Goal: Use online tool/utility: Utilize a website feature to perform a specific function

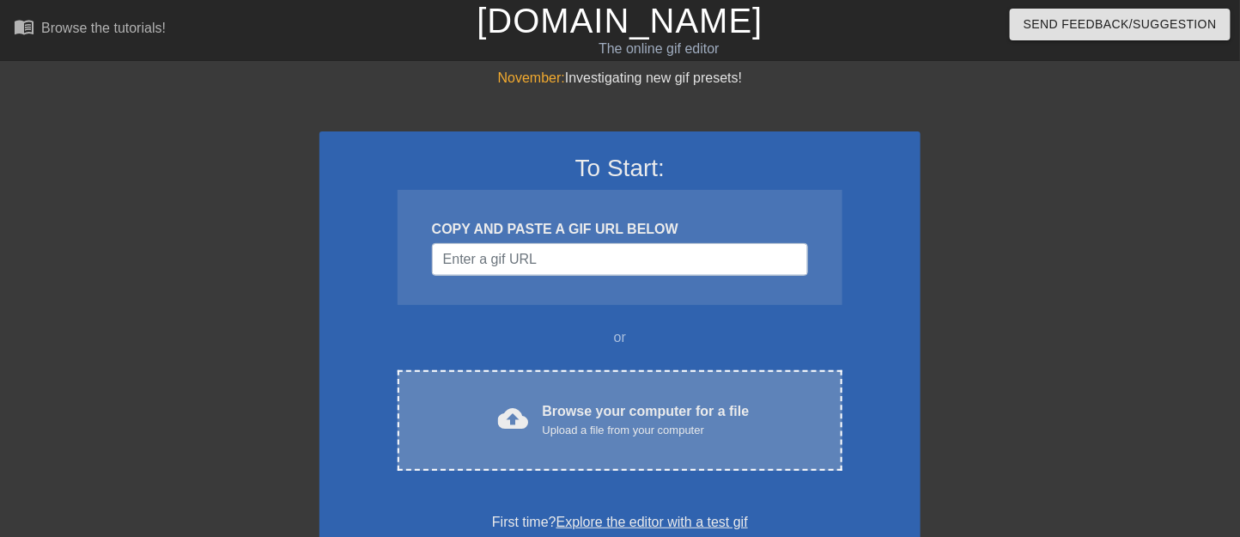
click at [655, 418] on div "Browse your computer for a file Upload a file from your computer" at bounding box center [646, 420] width 207 height 38
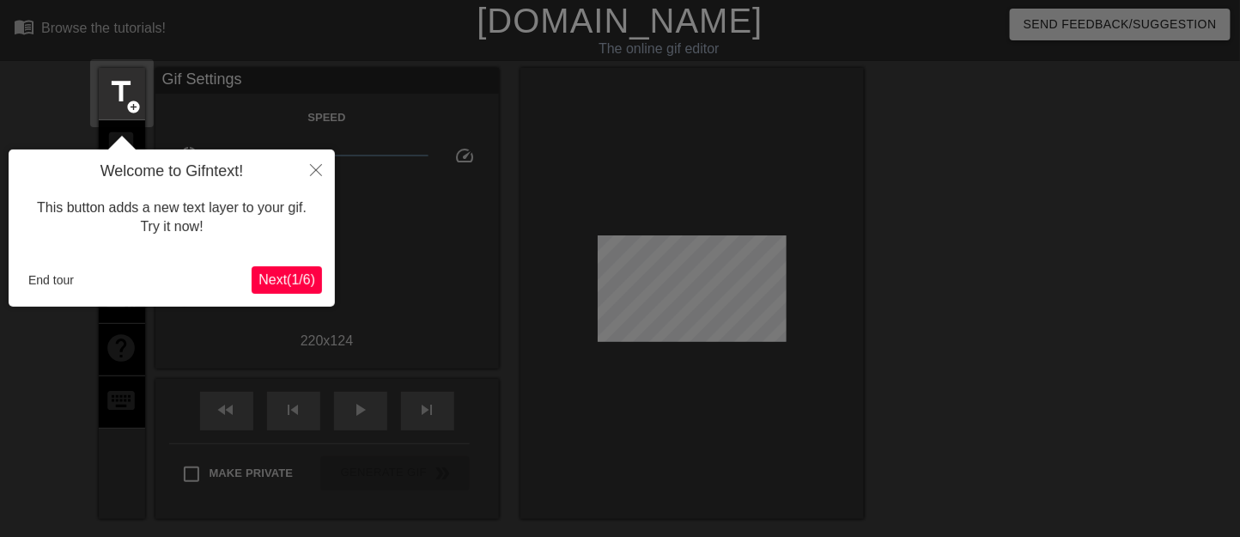
scroll to position [41, 0]
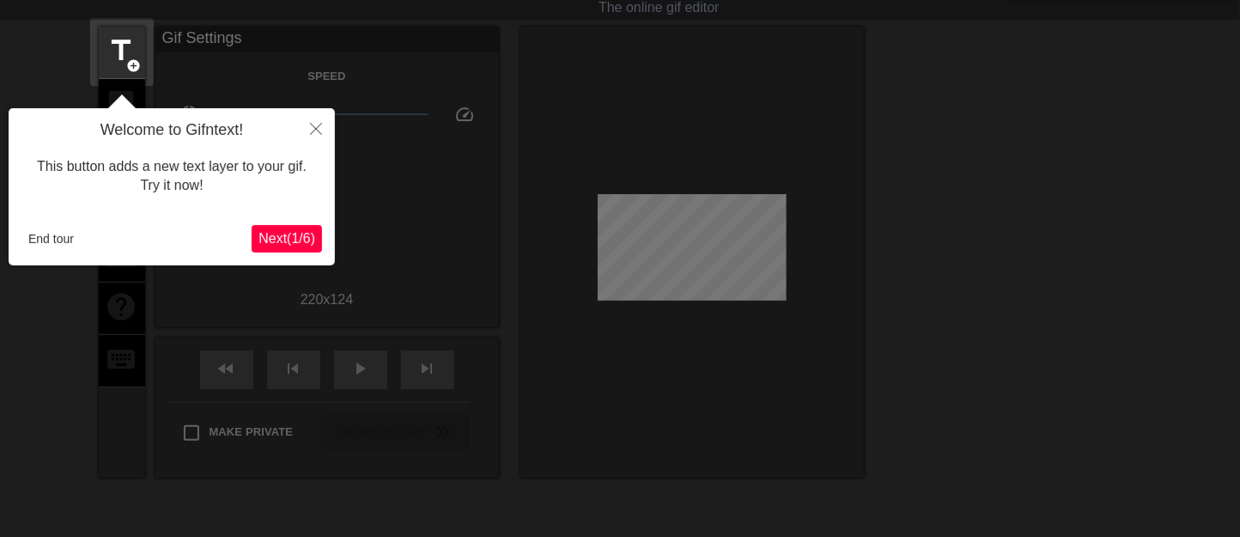
click at [301, 231] on span "Next ( 1 / 6 )" at bounding box center [287, 238] width 57 height 15
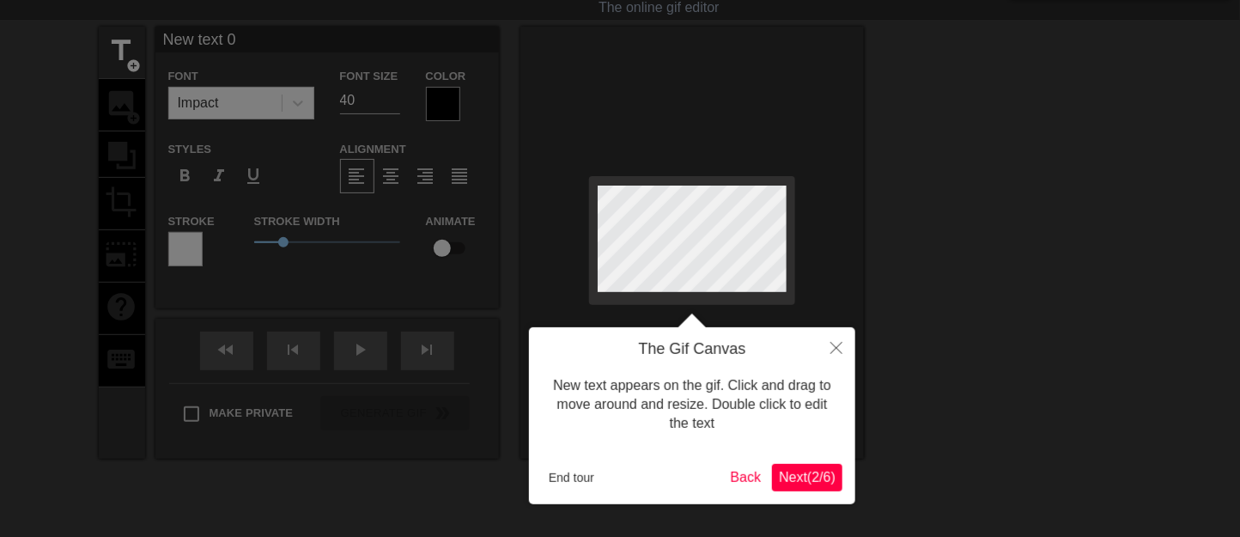
scroll to position [0, 0]
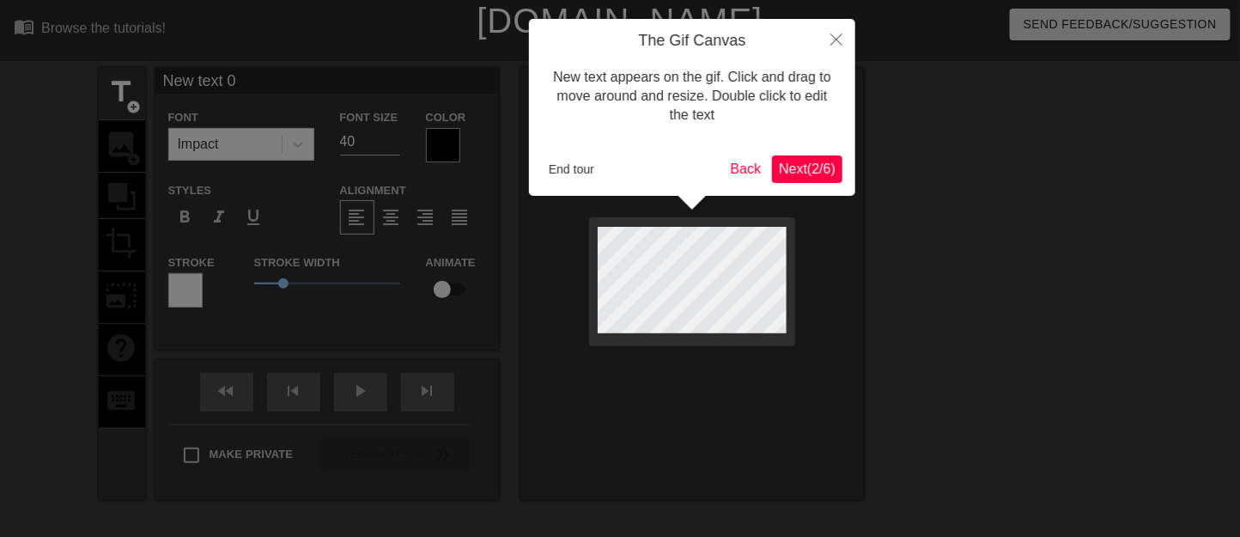
click at [783, 178] on button "Next ( 2 / 6 )" at bounding box center [807, 168] width 70 height 27
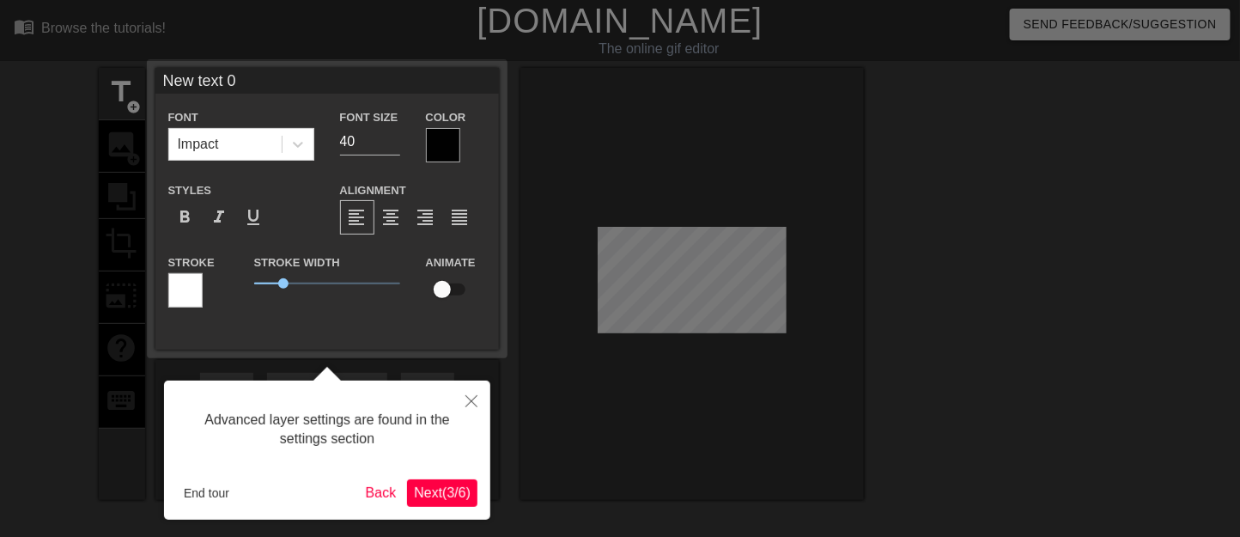
scroll to position [41, 0]
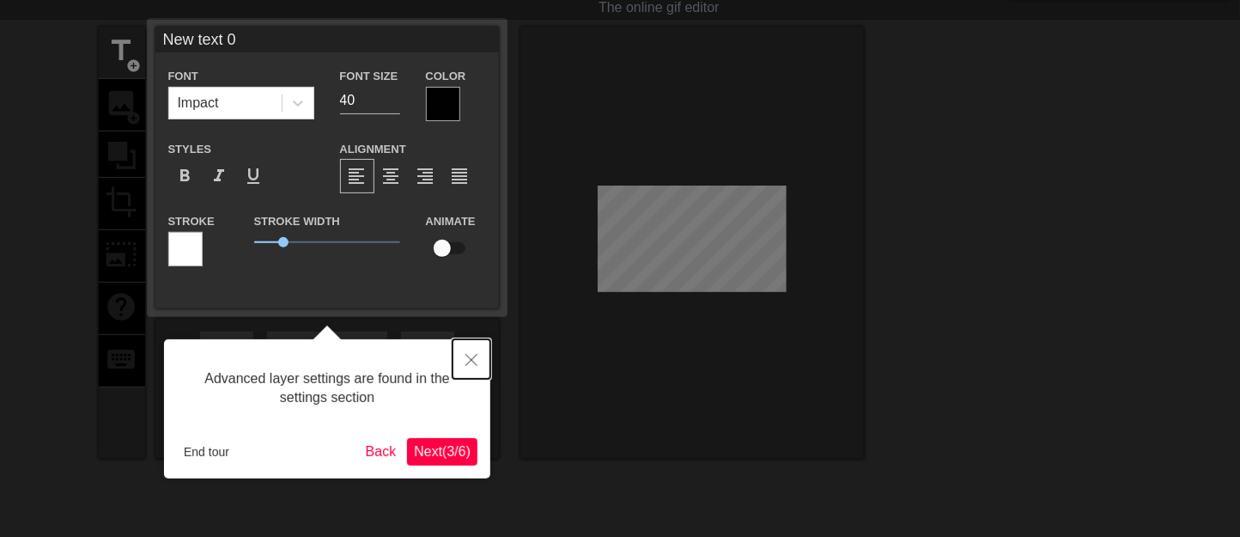
click at [475, 357] on icon "Close" at bounding box center [472, 360] width 12 height 12
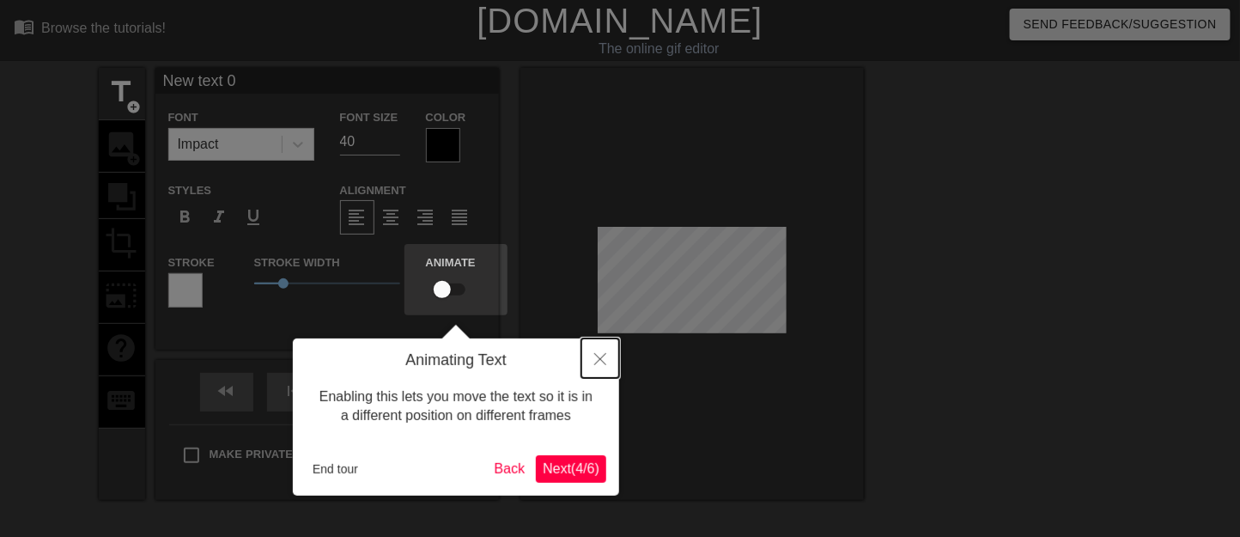
click at [594, 364] on icon "Close" at bounding box center [600, 359] width 12 height 12
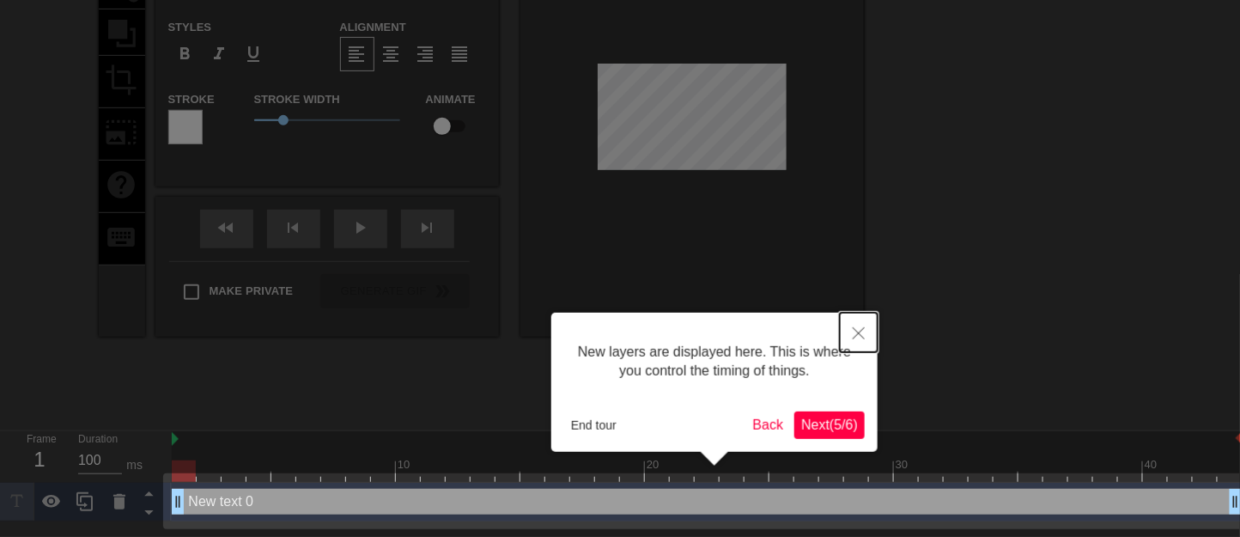
click at [862, 340] on button "Close" at bounding box center [859, 333] width 38 height 40
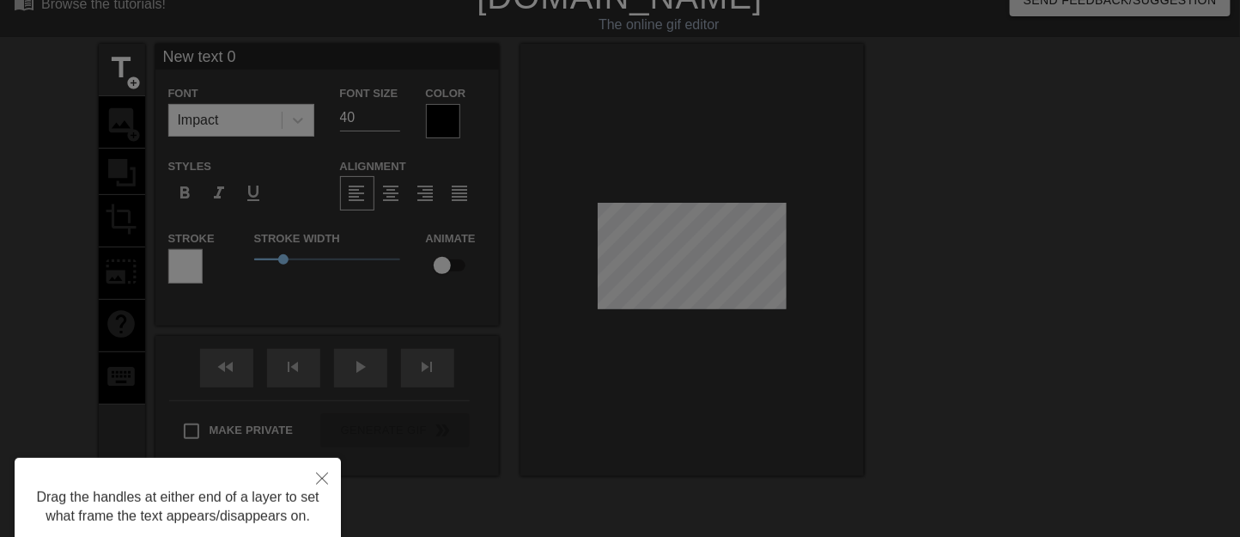
scroll to position [0, 0]
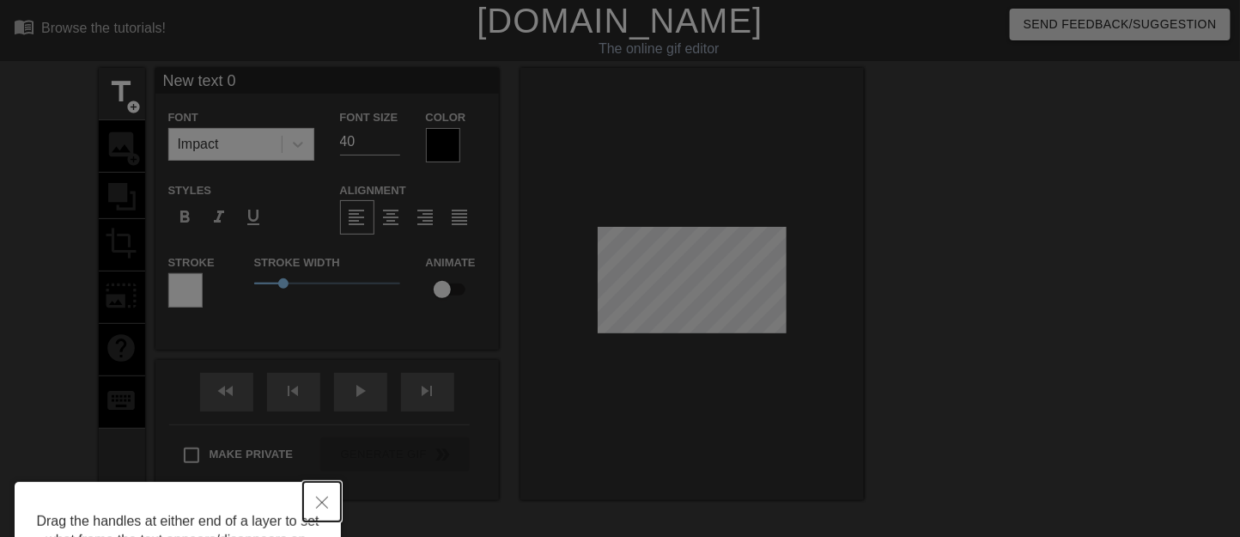
click at [309, 497] on button "Close" at bounding box center [322, 502] width 38 height 40
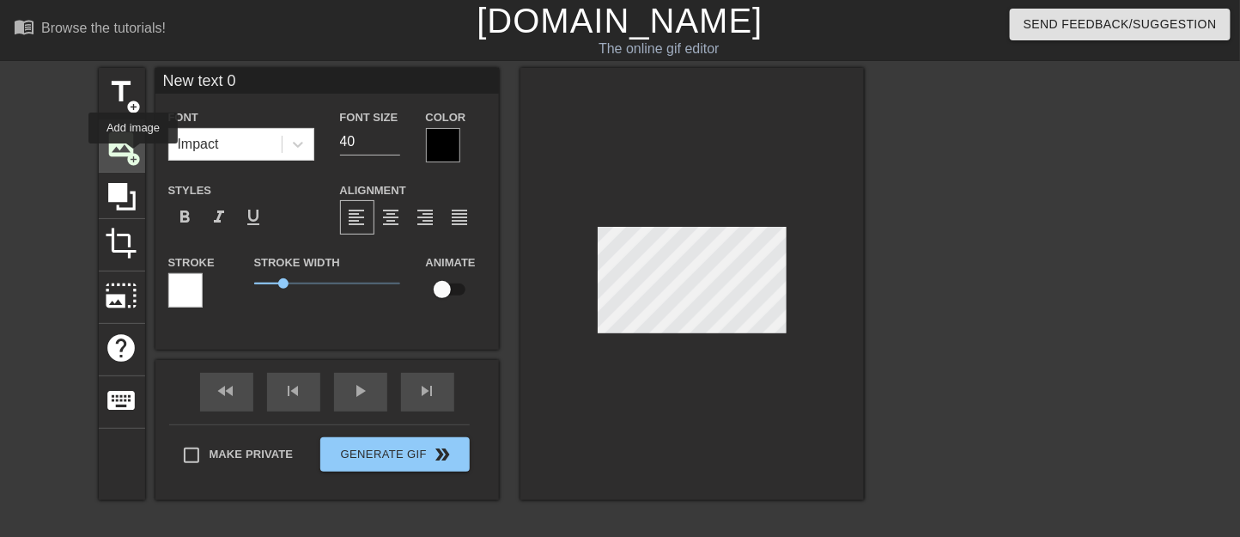
click at [132, 155] on span "add_circle" at bounding box center [134, 159] width 15 height 15
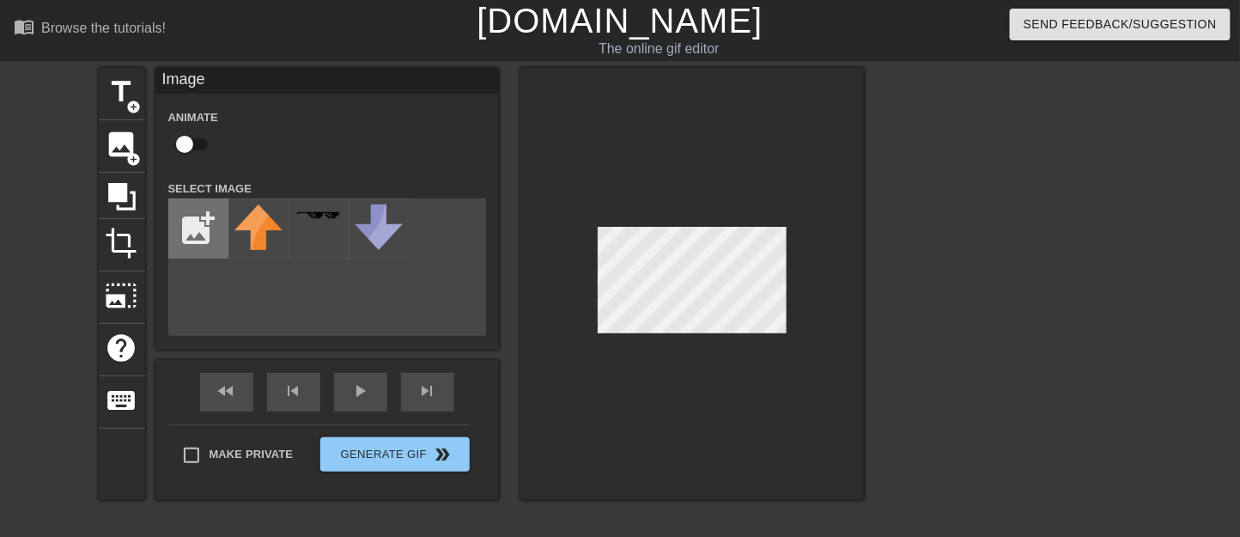
click at [197, 222] on input "file" at bounding box center [198, 228] width 58 height 58
type input "C:\fakepath\[PERSON_NAME].png"
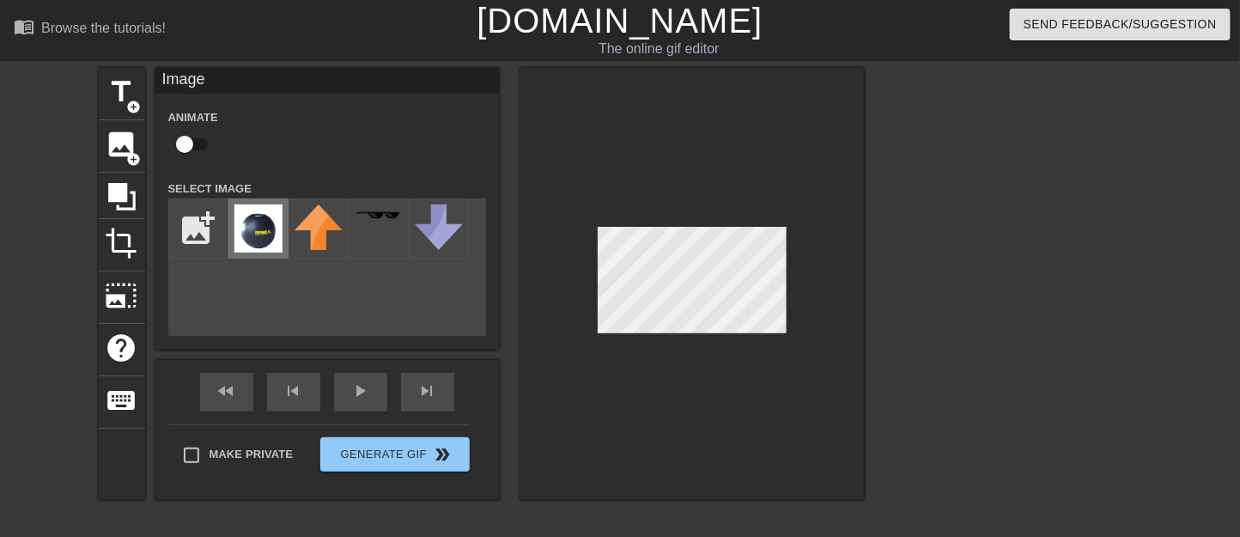
click at [267, 239] on img at bounding box center [258, 228] width 48 height 48
click at [960, 353] on div at bounding box center [1014, 325] width 258 height 515
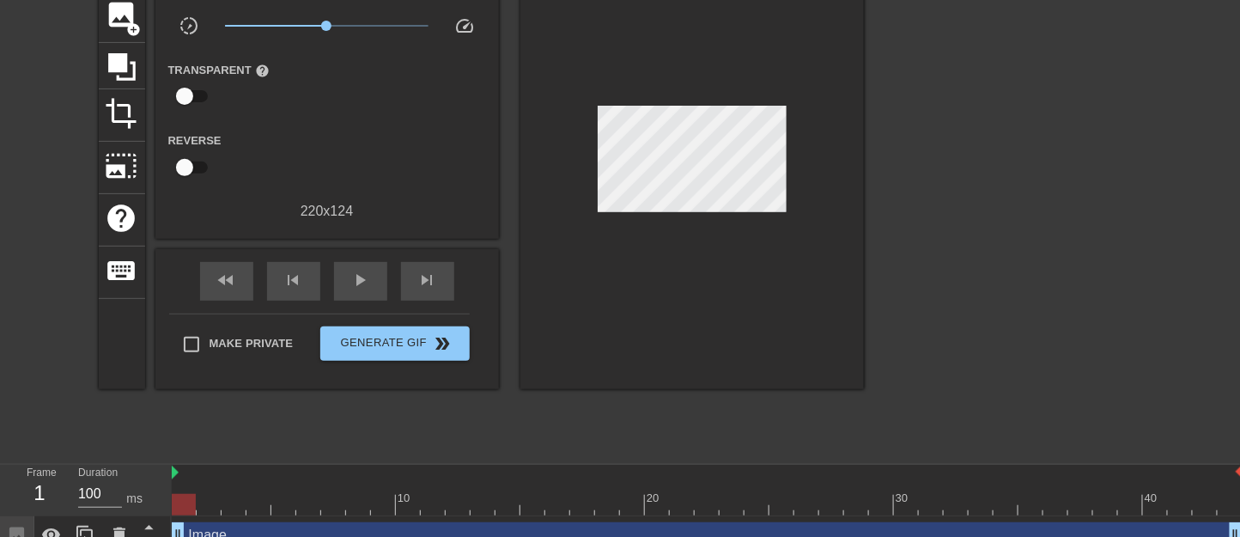
scroll to position [189, 0]
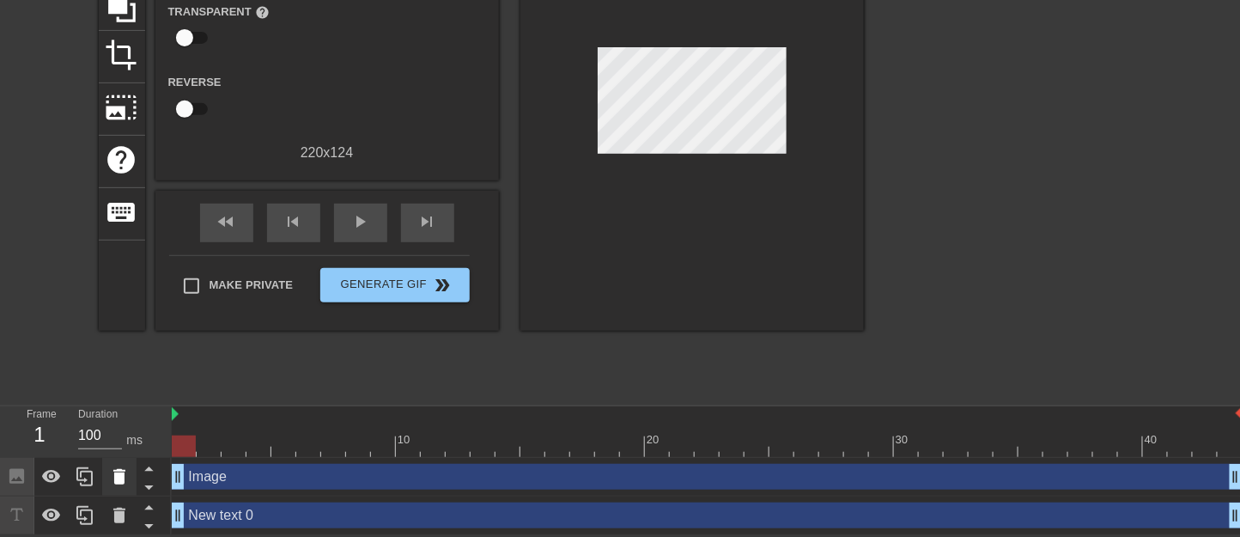
click at [125, 474] on icon at bounding box center [119, 476] width 21 height 21
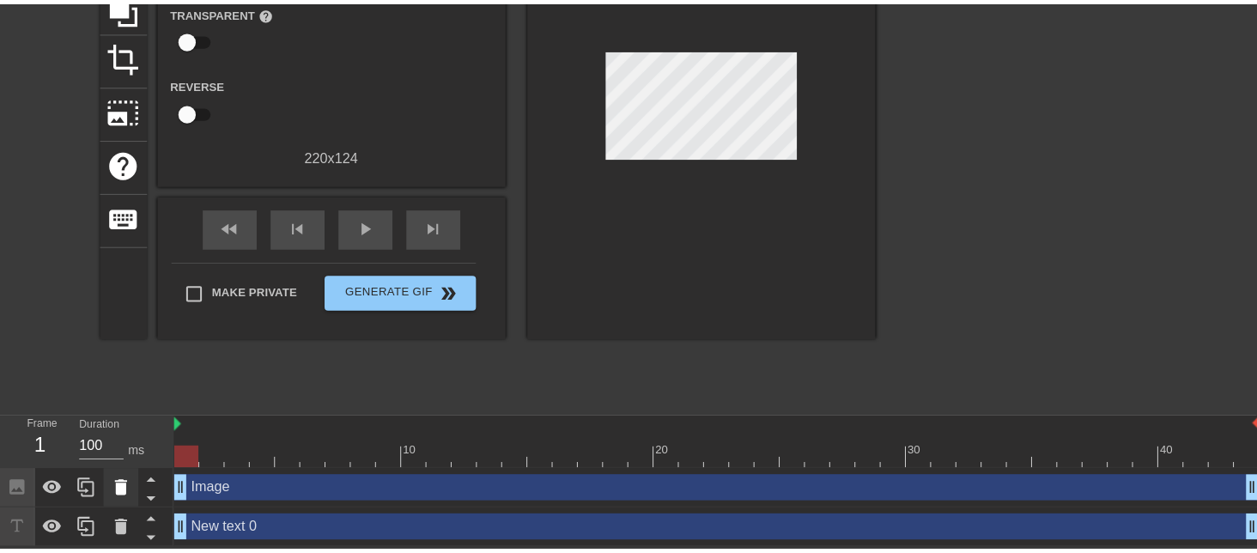
scroll to position [173, 0]
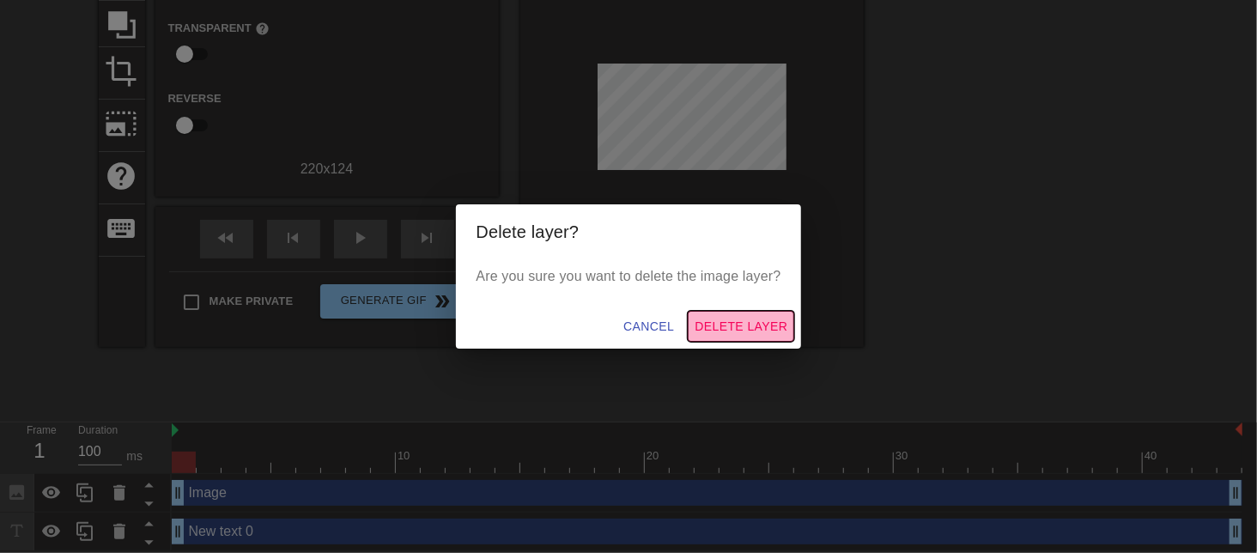
click at [764, 319] on span "Delete Layer" at bounding box center [741, 326] width 93 height 21
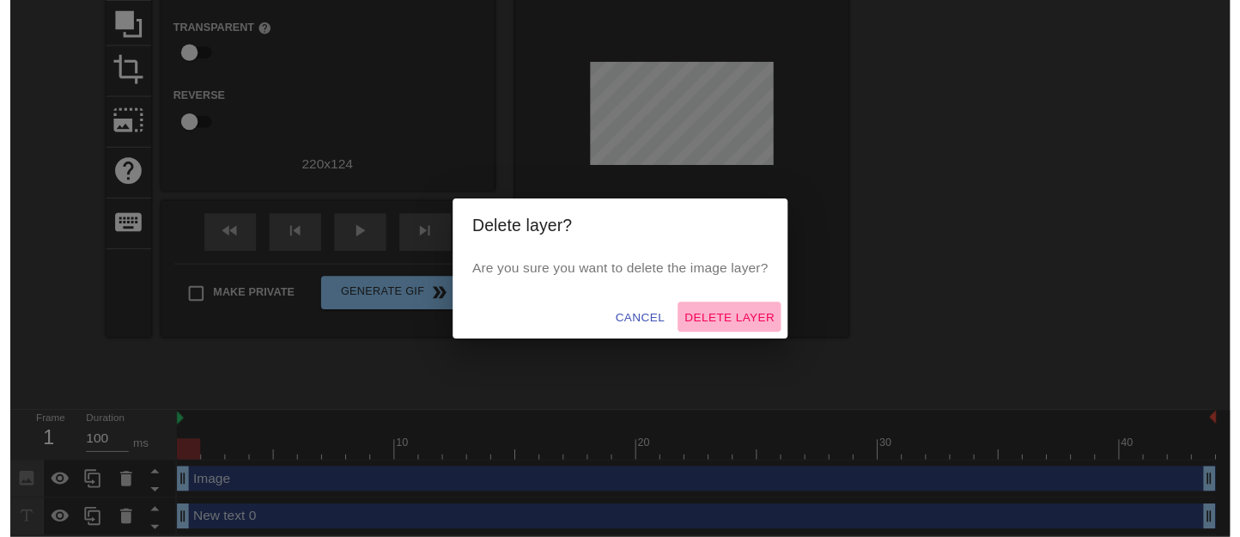
scroll to position [151, 0]
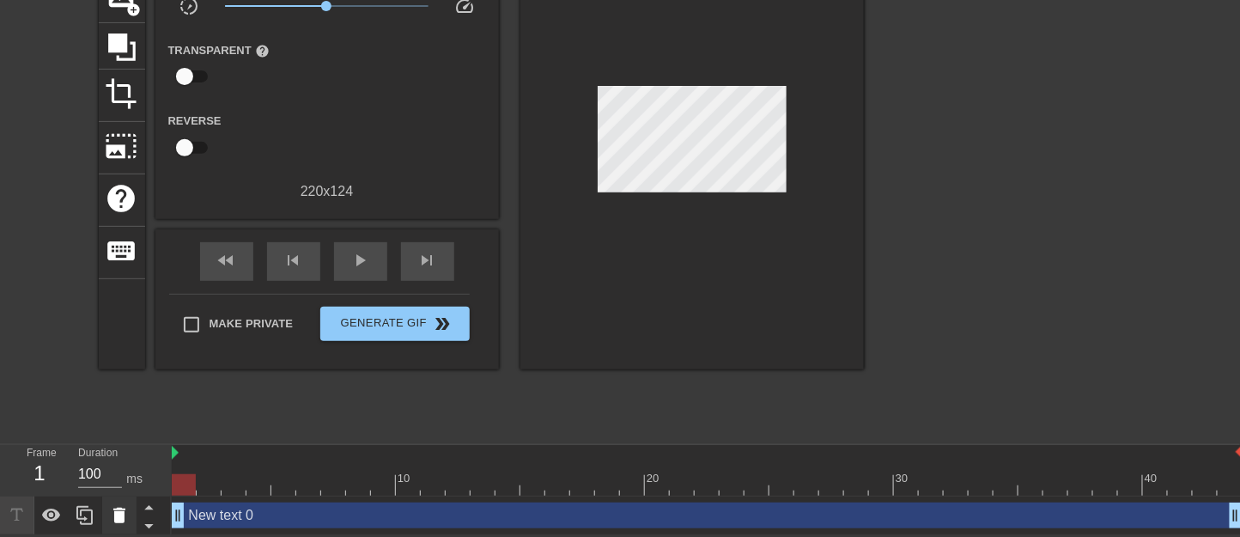
click at [122, 521] on icon at bounding box center [119, 515] width 12 height 15
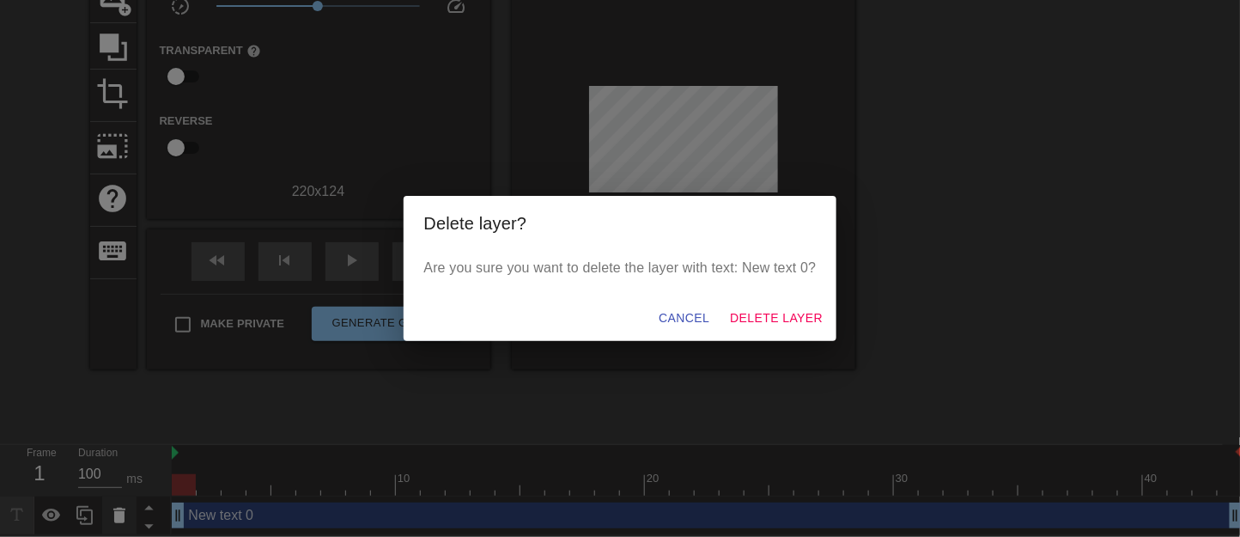
scroll to position [134, 0]
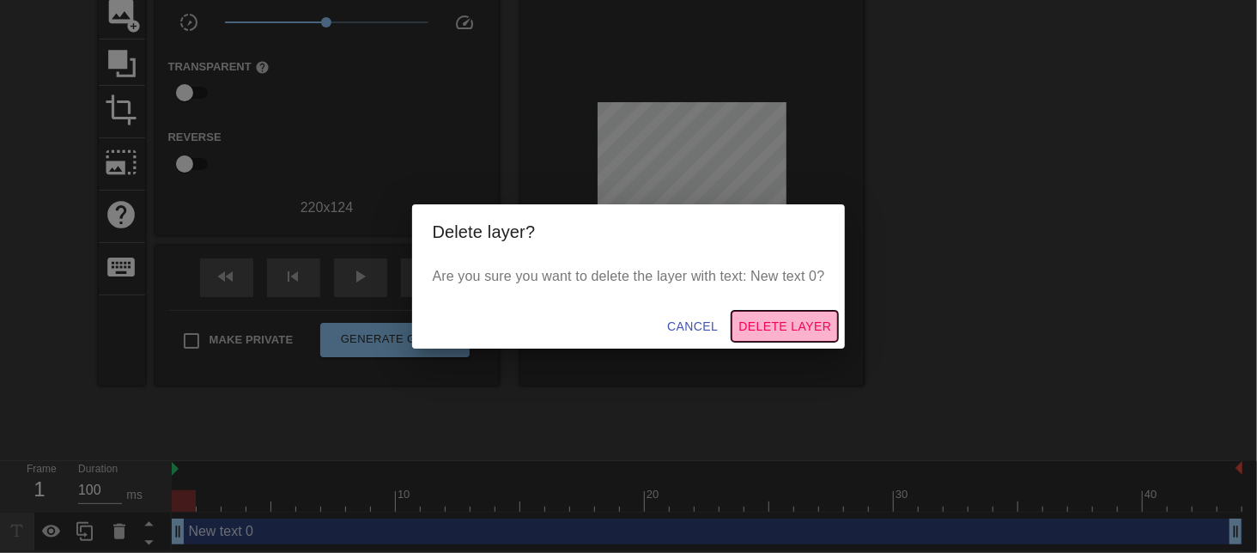
click at [791, 328] on span "Delete Layer" at bounding box center [785, 326] width 93 height 21
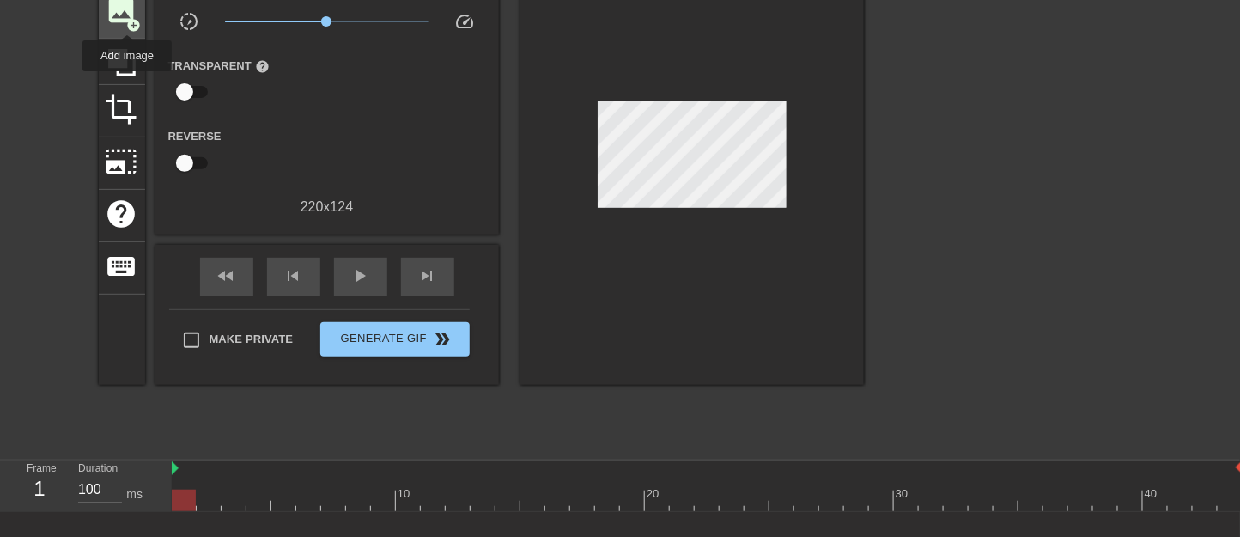
click at [127, 19] on span "add_circle" at bounding box center [134, 25] width 15 height 15
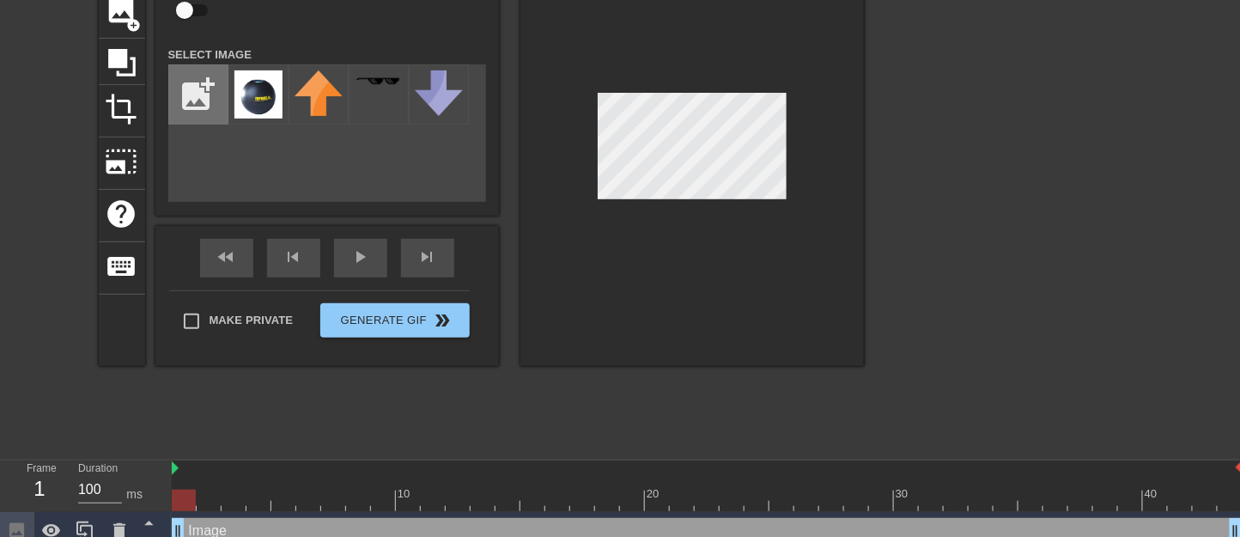
click at [203, 97] on input "file" at bounding box center [198, 94] width 58 height 58
type input "C:\fakepath\[PERSON_NAME].png"
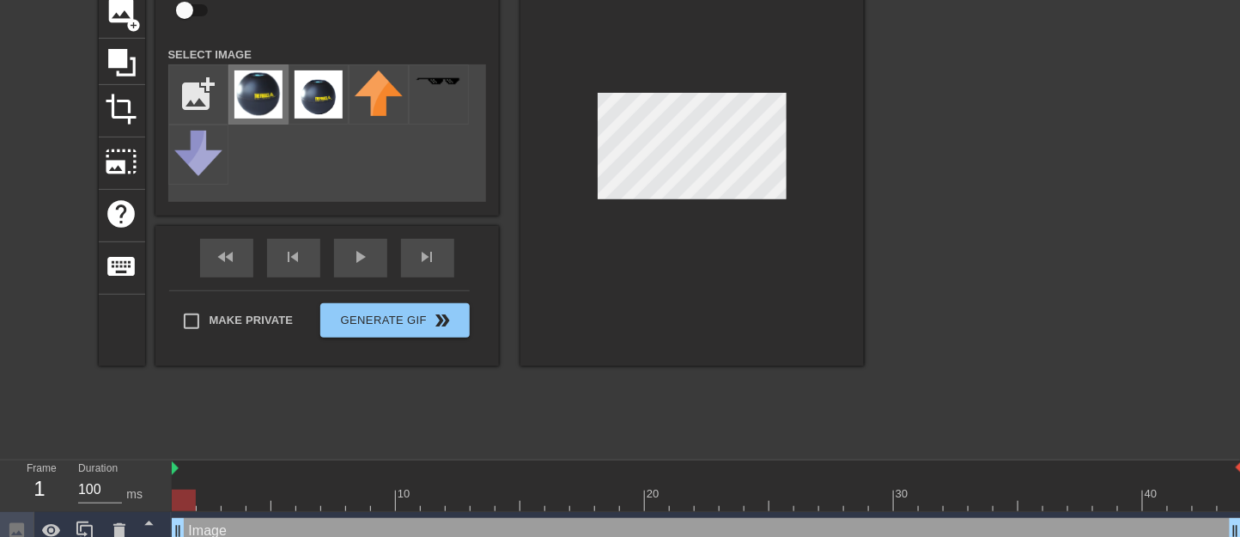
click at [260, 95] on img at bounding box center [258, 94] width 48 height 48
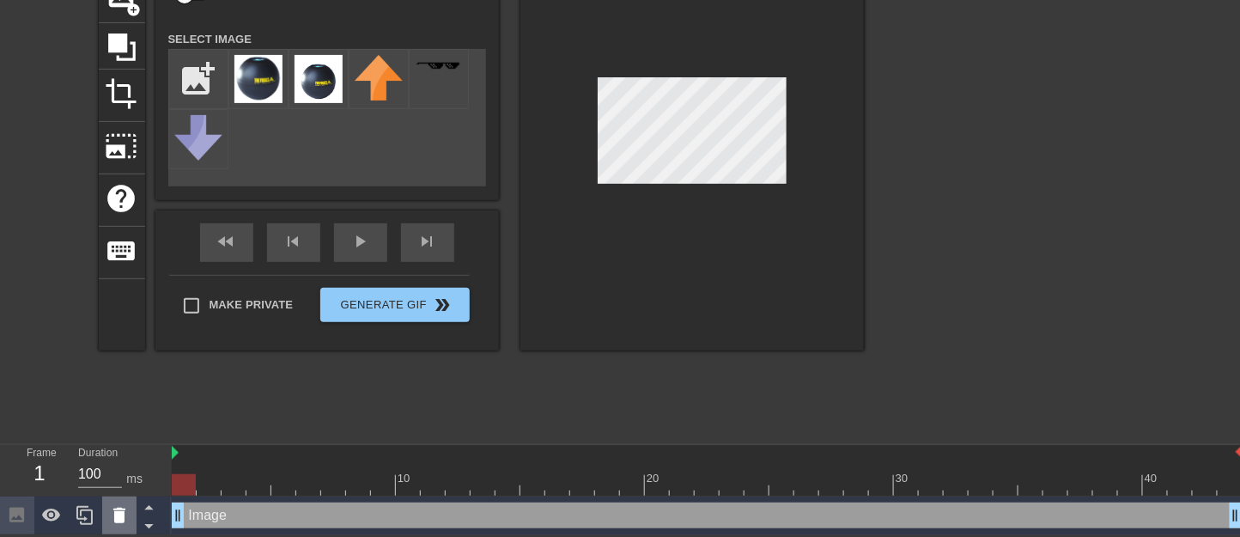
click at [124, 513] on icon at bounding box center [119, 515] width 12 height 15
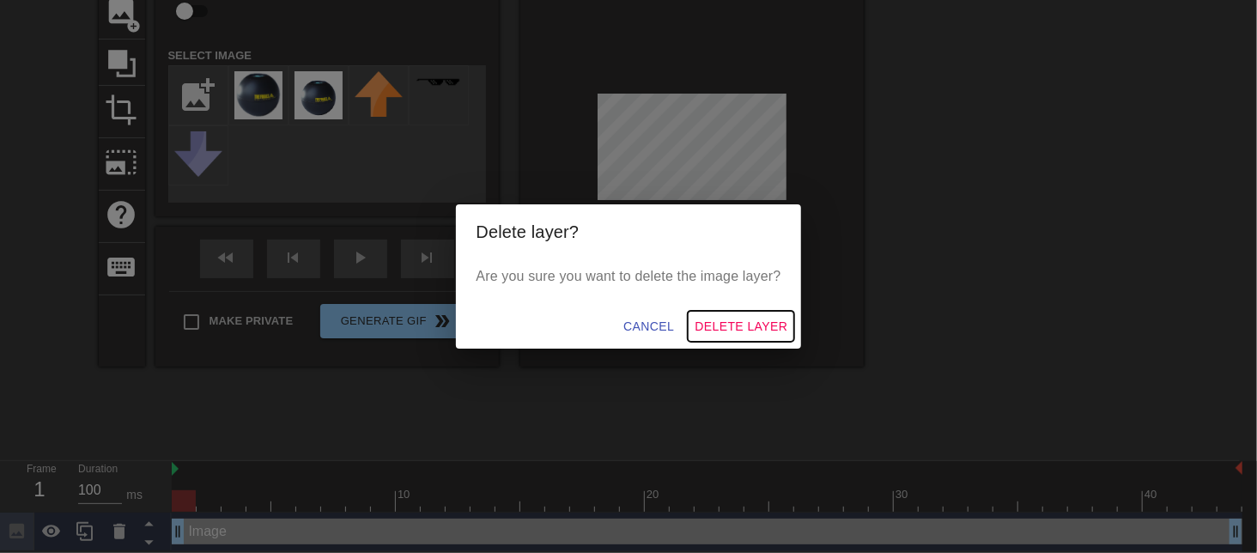
click at [733, 319] on span "Delete Layer" at bounding box center [741, 326] width 93 height 21
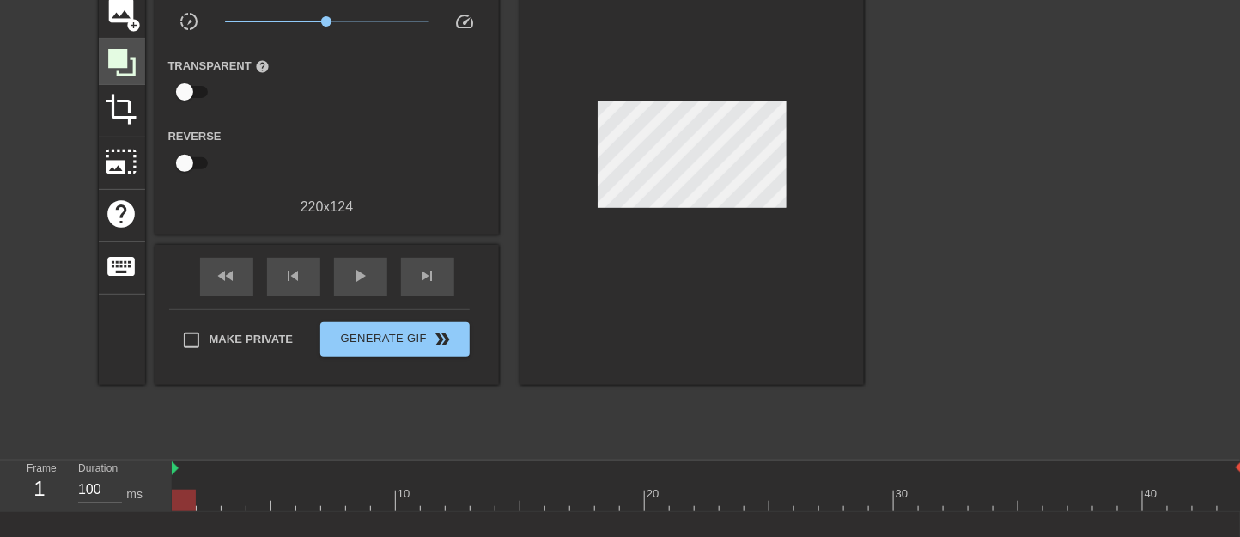
scroll to position [0, 0]
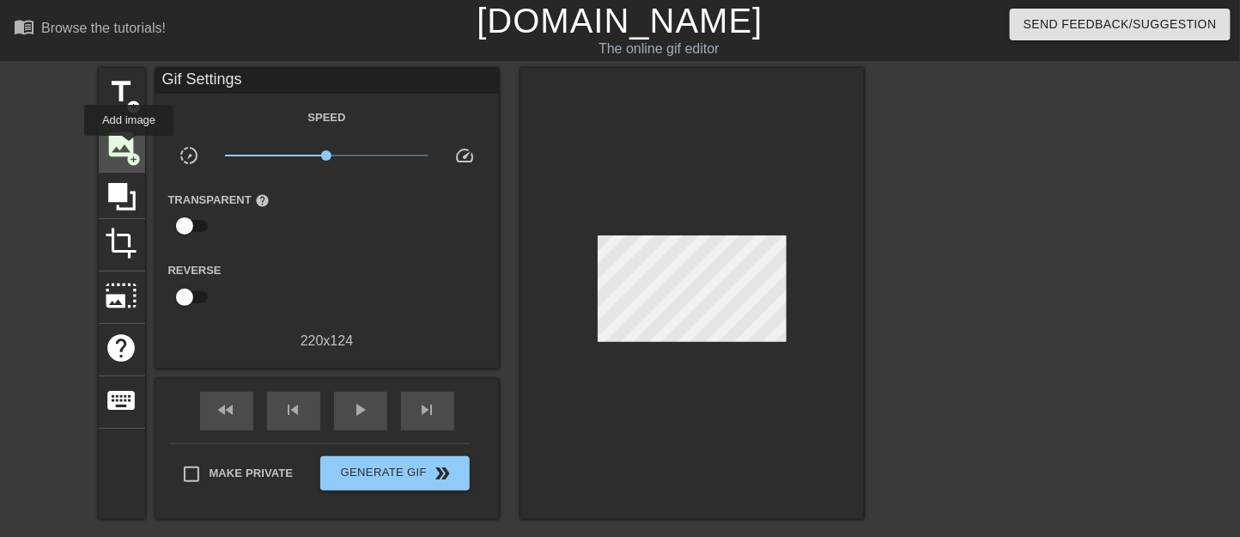
click at [129, 148] on span "image" at bounding box center [122, 144] width 33 height 33
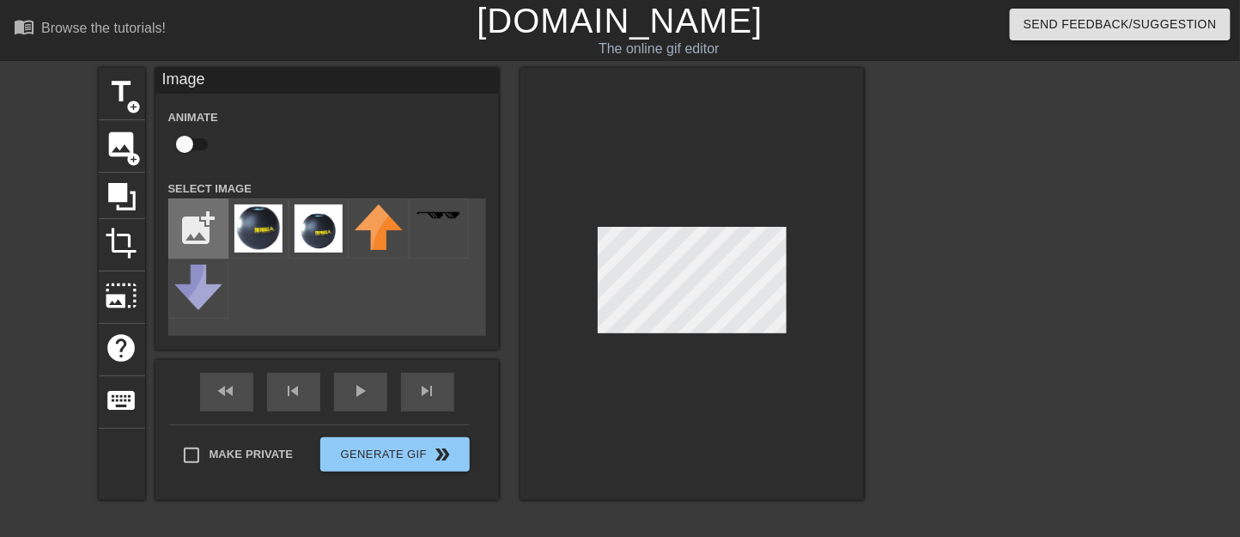
click at [190, 228] on input "file" at bounding box center [198, 228] width 58 height 58
type input "C:\fakepath\[PERSON_NAME].png"
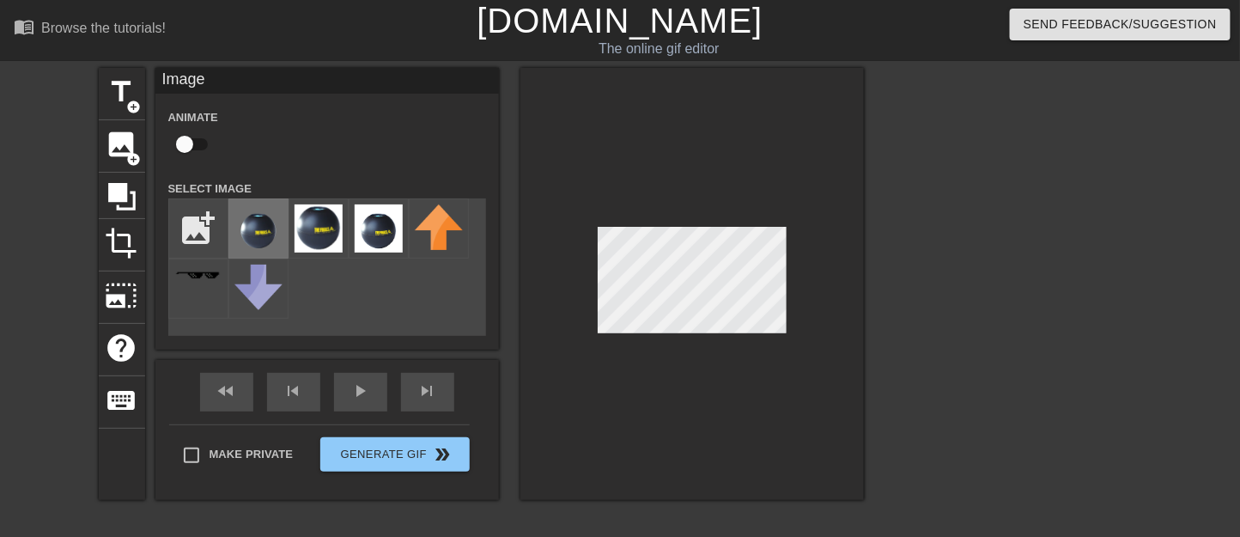
click at [276, 234] on img at bounding box center [258, 228] width 48 height 48
click at [192, 143] on input "checkbox" at bounding box center [185, 144] width 98 height 33
checkbox input "true"
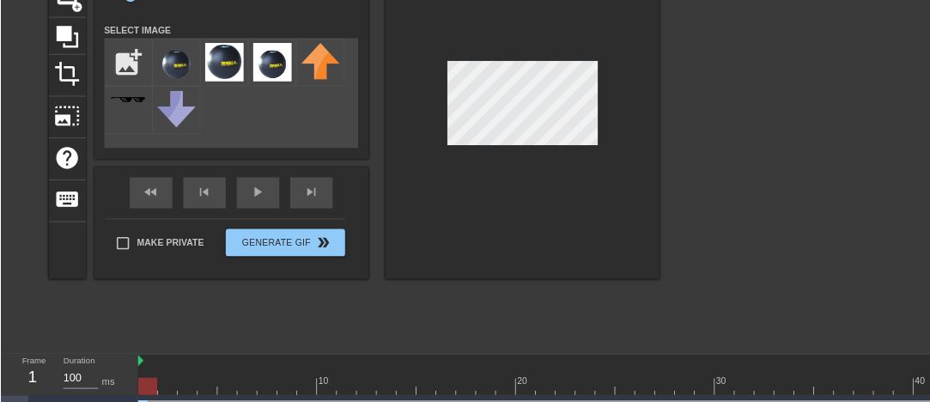
scroll to position [151, 0]
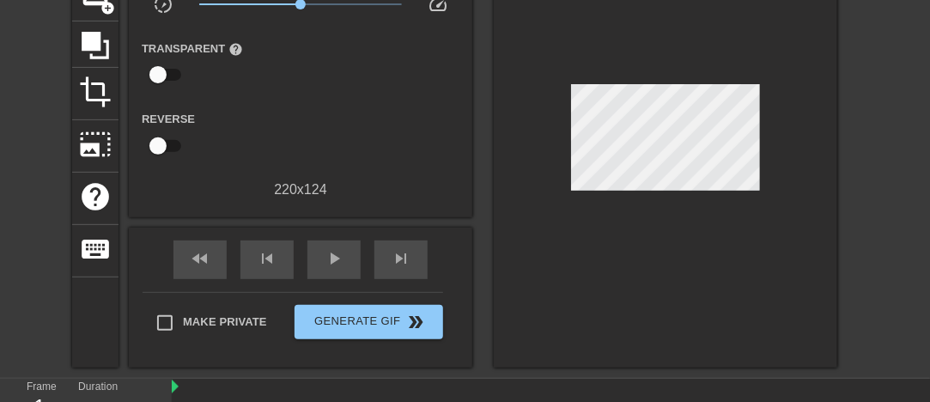
click at [771, 108] on div at bounding box center [666, 142] width 344 height 451
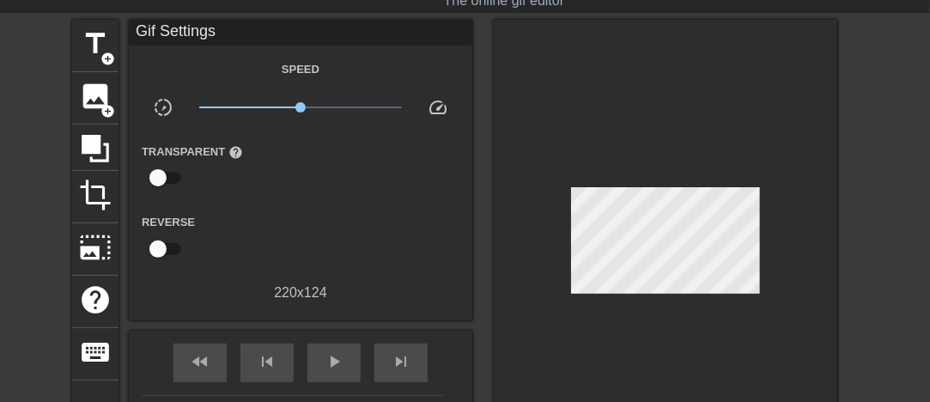
scroll to position [134, 0]
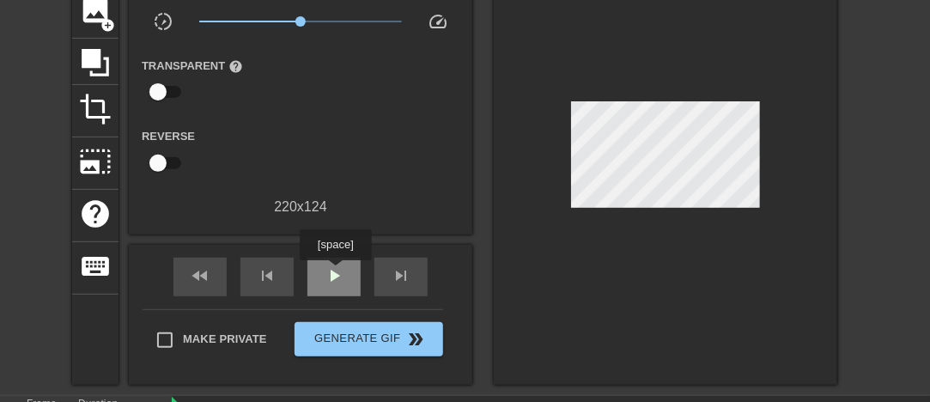
click at [335, 272] on span "play_arrow" at bounding box center [334, 275] width 21 height 21
click at [338, 280] on span "pause" at bounding box center [334, 275] width 21 height 21
drag, startPoint x: 764, startPoint y: 122, endPoint x: 849, endPoint y: 114, distance: 84.5
click at [849, 114] on div "title add_circle image add_circle crop photo_size_select_large help keyboard Gi…" at bounding box center [465, 159] width 930 height 451
click at [337, 280] on span "play_arrow" at bounding box center [334, 275] width 21 height 21
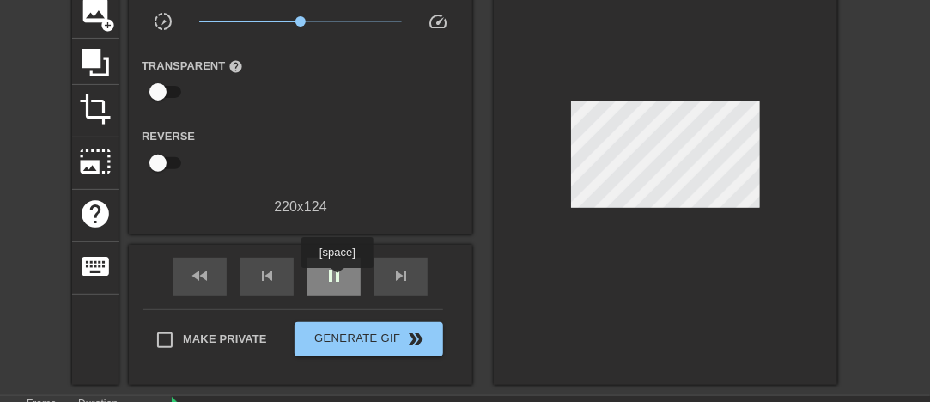
click at [337, 280] on span "pause" at bounding box center [334, 275] width 21 height 21
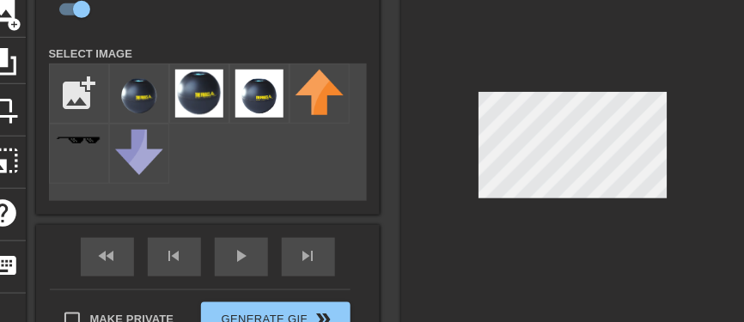
scroll to position [152, 0]
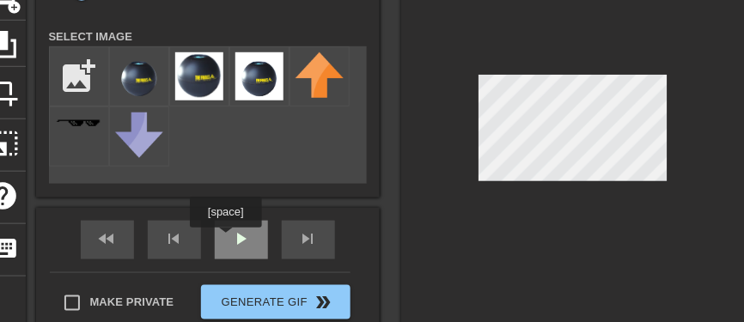
click at [225, 240] on div "play_arrow" at bounding box center [241, 240] width 53 height 39
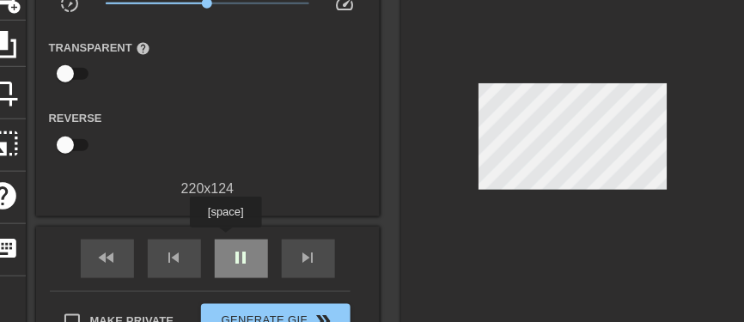
click at [225, 240] on div "pause" at bounding box center [241, 259] width 53 height 39
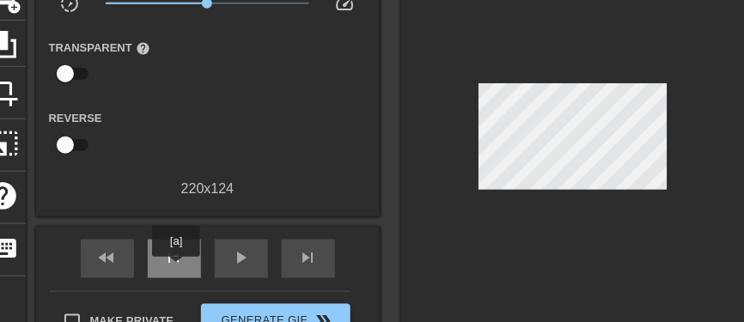
click at [176, 269] on div "skip_previous" at bounding box center [174, 259] width 53 height 39
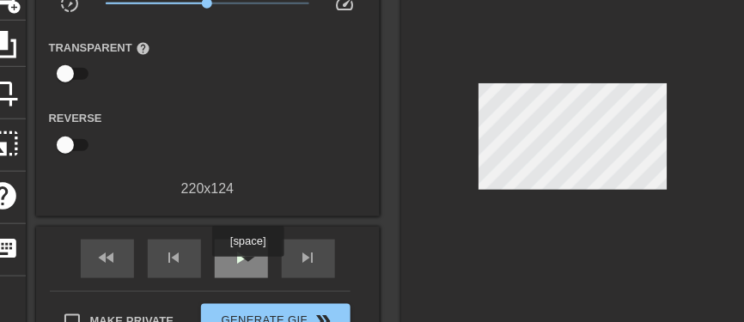
click at [247, 269] on div "play_arrow" at bounding box center [241, 259] width 53 height 39
click at [215, 266] on div "pause" at bounding box center [241, 259] width 53 height 39
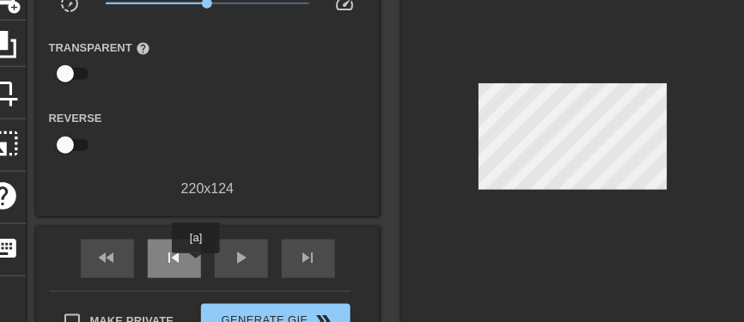
click at [189, 264] on div "skip_previous" at bounding box center [174, 259] width 53 height 39
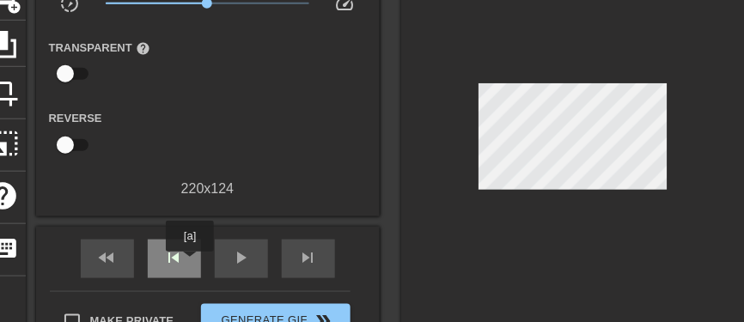
click at [189, 264] on div "skip_previous" at bounding box center [174, 259] width 53 height 39
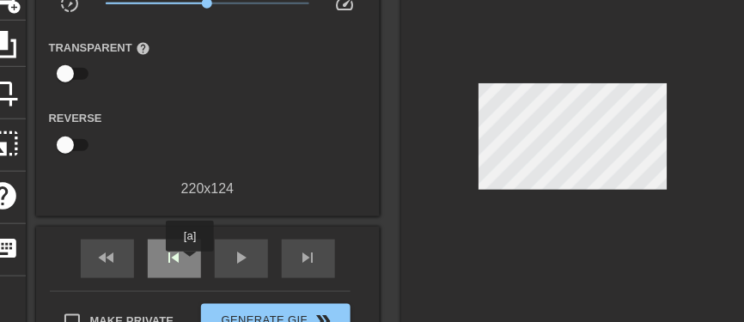
click at [189, 264] on div "skip_previous" at bounding box center [174, 259] width 53 height 39
click at [135, 257] on div "fast_rewind skip_previous play_arrow skip_next" at bounding box center [208, 259] width 280 height 64
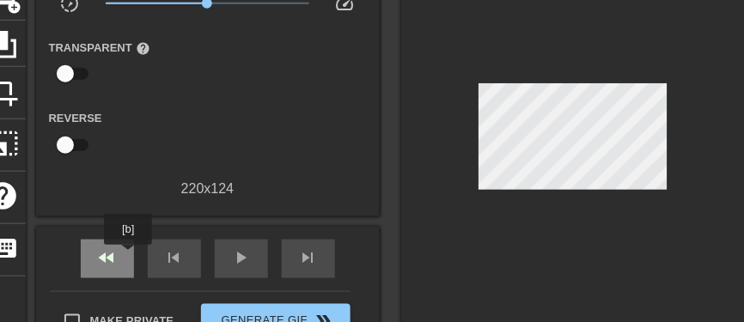
click at [129, 257] on div "fast_rewind" at bounding box center [107, 259] width 53 height 39
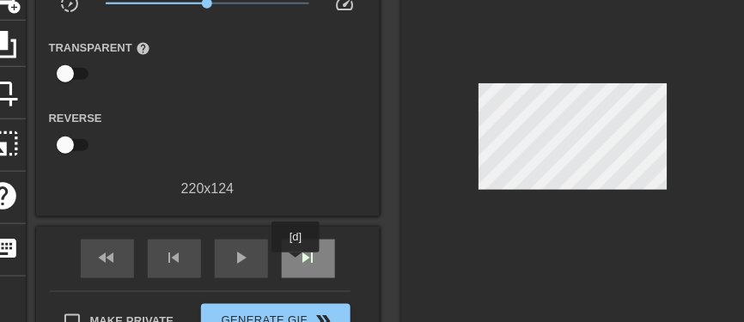
click at [297, 265] on div "skip_next" at bounding box center [308, 259] width 53 height 39
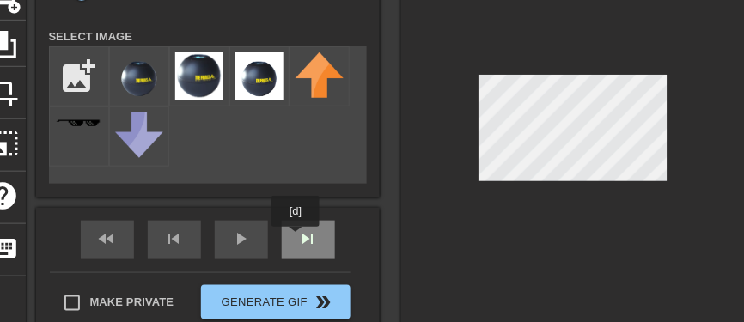
click at [296, 239] on div "skip_next" at bounding box center [308, 240] width 53 height 39
click at [325, 241] on div "skip_next" at bounding box center [308, 240] width 53 height 39
click at [305, 245] on div "skip_next" at bounding box center [308, 240] width 53 height 39
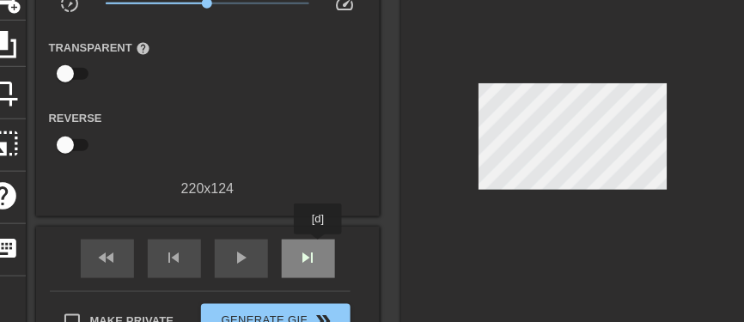
click at [319, 247] on div "skip_next" at bounding box center [308, 259] width 53 height 39
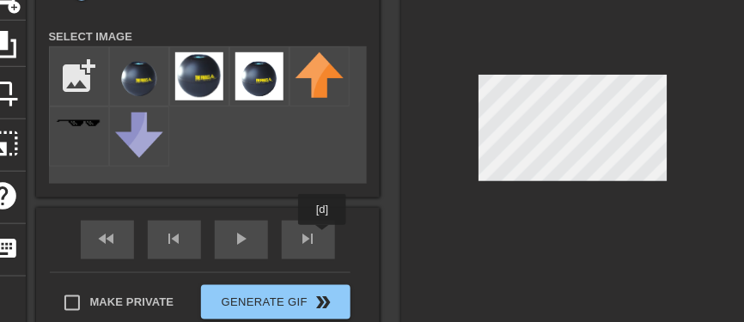
click at [323, 236] on div "fast_rewind skip_previous play_arrow skip_next" at bounding box center [208, 240] width 280 height 64
click at [313, 239] on div "skip_next" at bounding box center [308, 240] width 53 height 39
click at [305, 244] on div "skip_next" at bounding box center [308, 240] width 53 height 39
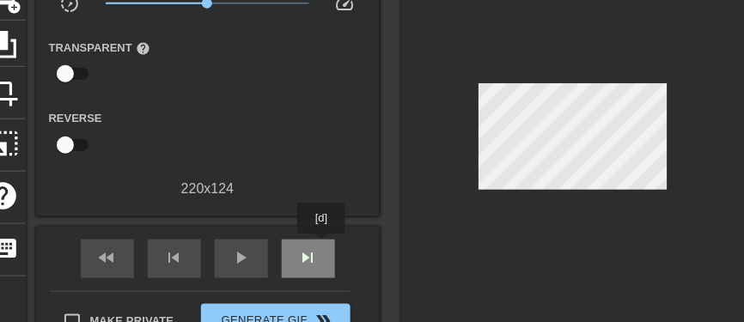
click at [322, 245] on div "skip_next" at bounding box center [308, 259] width 53 height 39
click at [302, 240] on div "skip_next" at bounding box center [308, 259] width 53 height 39
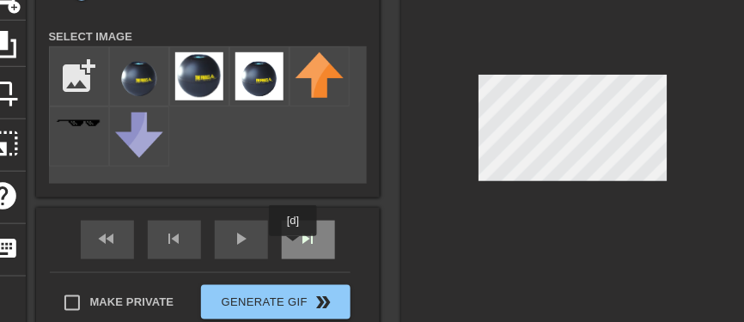
click at [294, 248] on div "skip_next" at bounding box center [308, 240] width 53 height 39
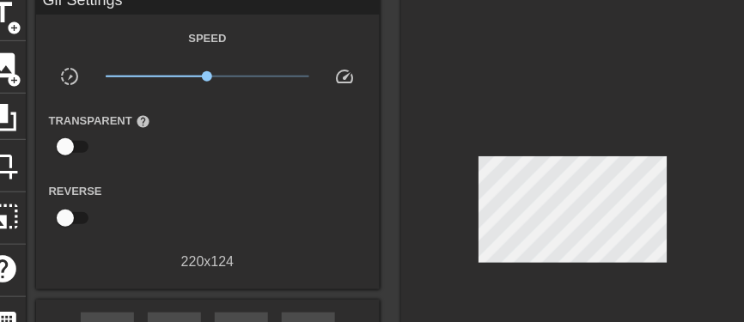
scroll to position [137, 0]
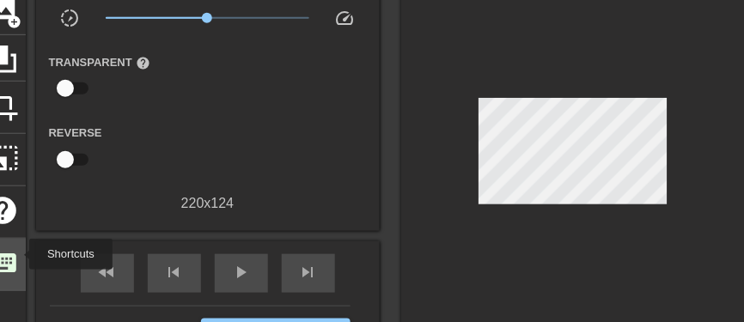
click at [18, 254] on span "keyboard" at bounding box center [2, 263] width 33 height 33
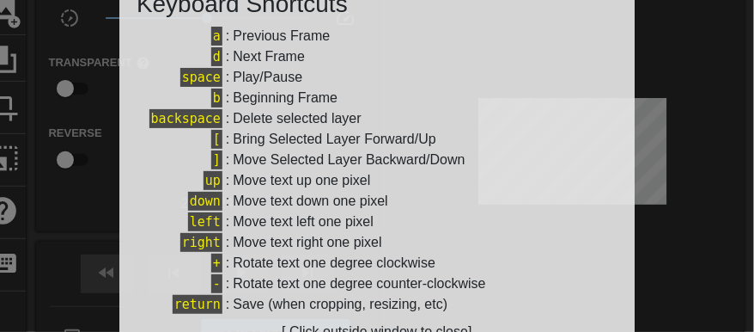
click at [55, 268] on div at bounding box center [377, 166] width 754 height 332
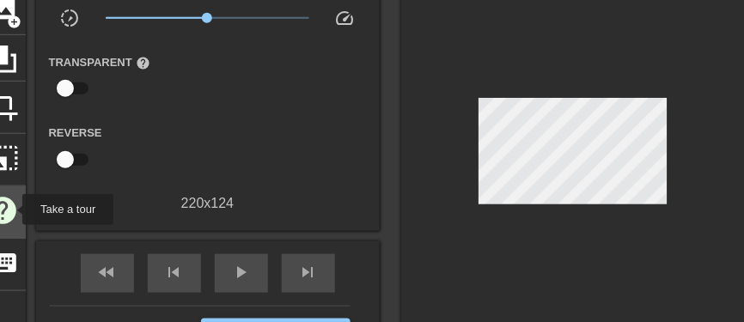
click at [11, 210] on span "help" at bounding box center [2, 210] width 33 height 33
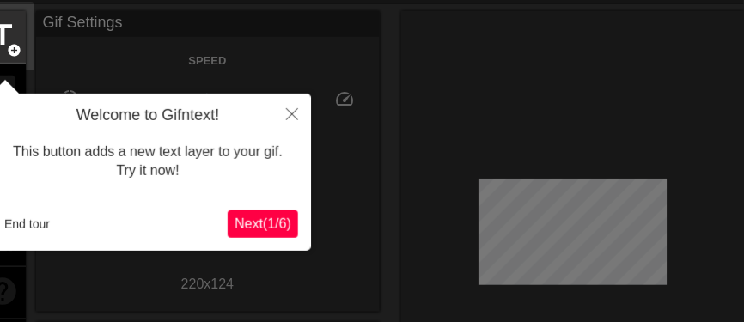
scroll to position [41, 0]
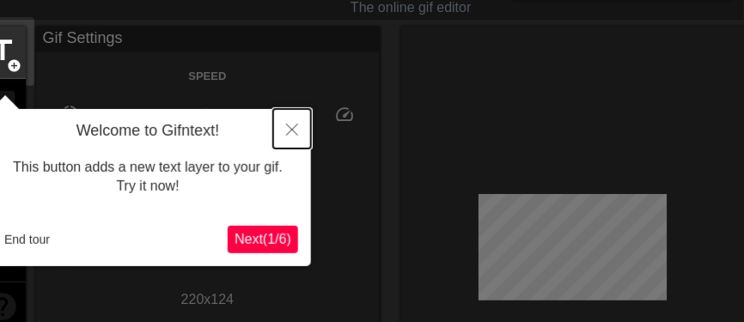
click at [293, 123] on button "Close" at bounding box center [292, 129] width 38 height 40
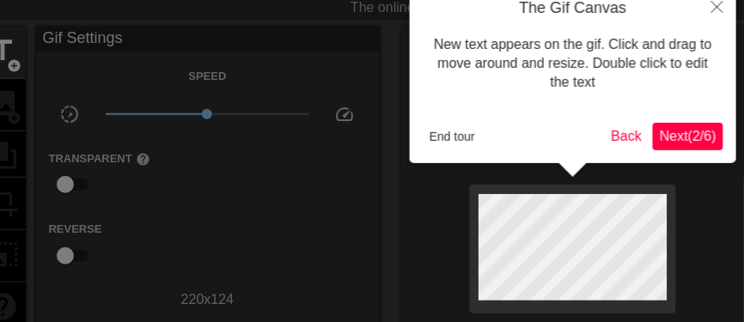
scroll to position [0, 0]
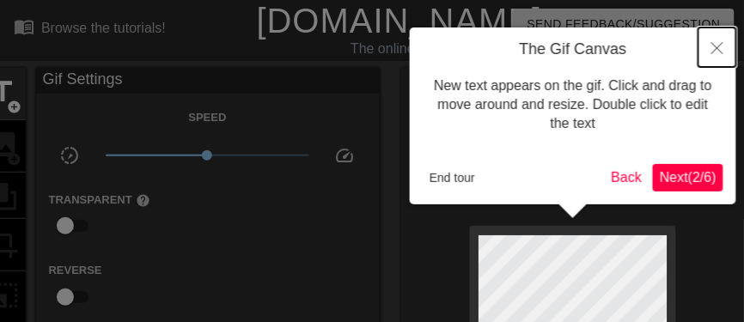
click at [711, 49] on icon "Close" at bounding box center [717, 48] width 12 height 12
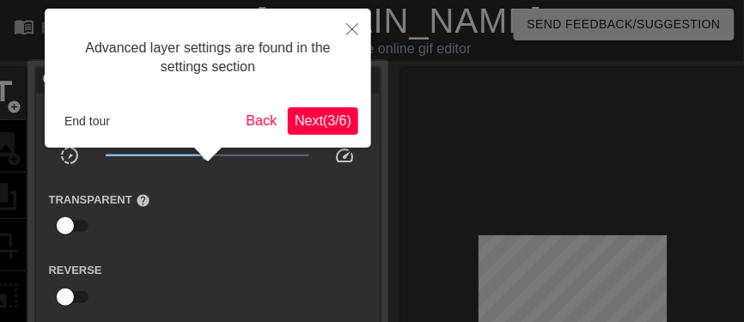
scroll to position [41, 0]
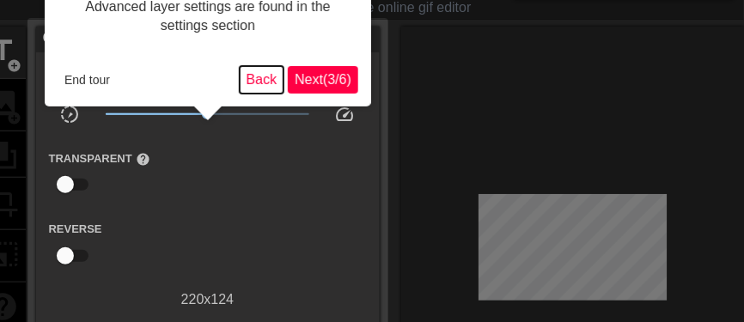
click at [256, 76] on button "Back" at bounding box center [262, 79] width 45 height 27
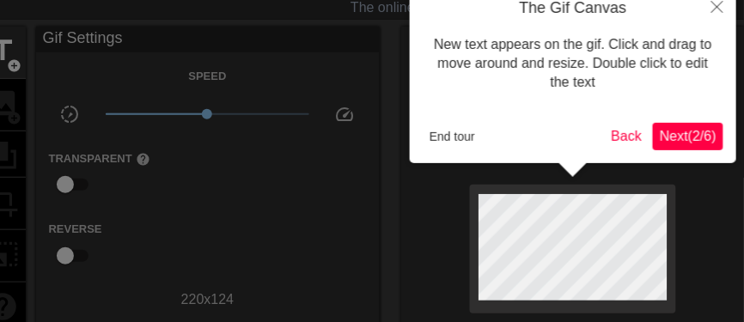
scroll to position [0, 0]
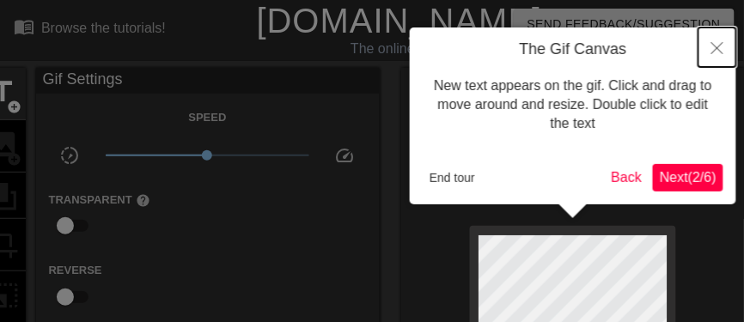
click at [713, 49] on icon "Close" at bounding box center [717, 48] width 12 height 12
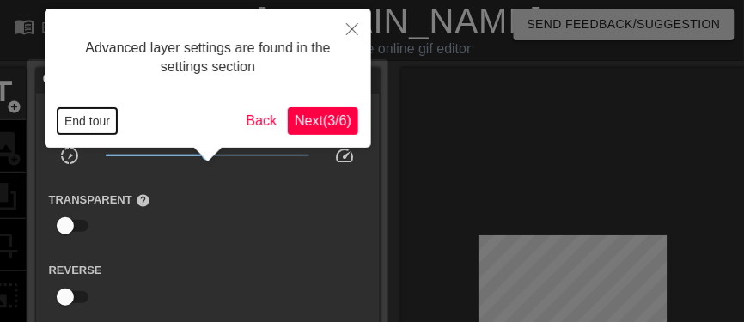
click at [86, 118] on button "End tour" at bounding box center [87, 121] width 59 height 26
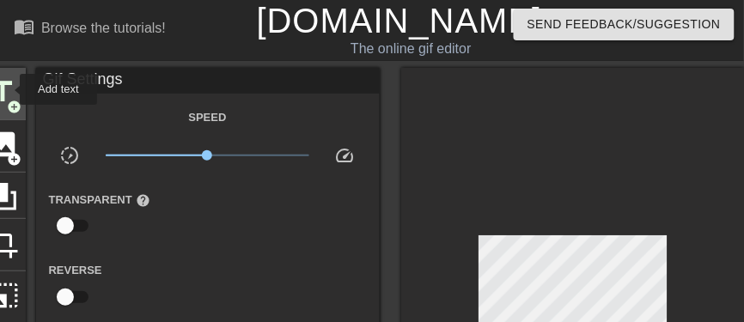
click at [9, 89] on span "title" at bounding box center [2, 92] width 33 height 33
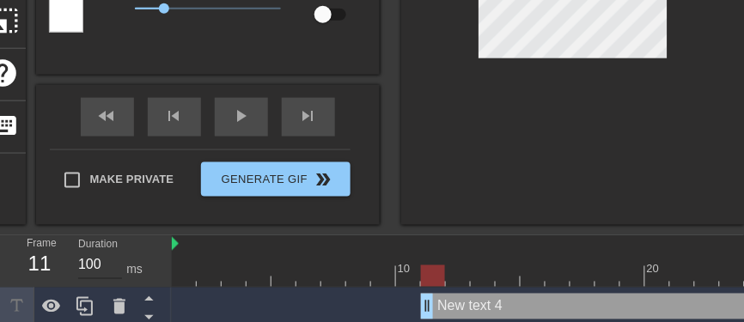
scroll to position [320, 0]
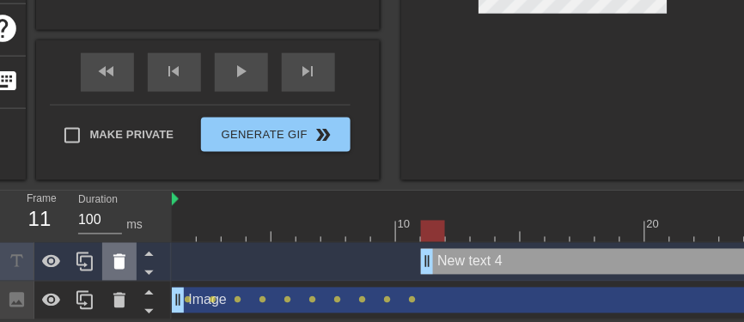
click at [121, 270] on icon at bounding box center [119, 262] width 21 height 21
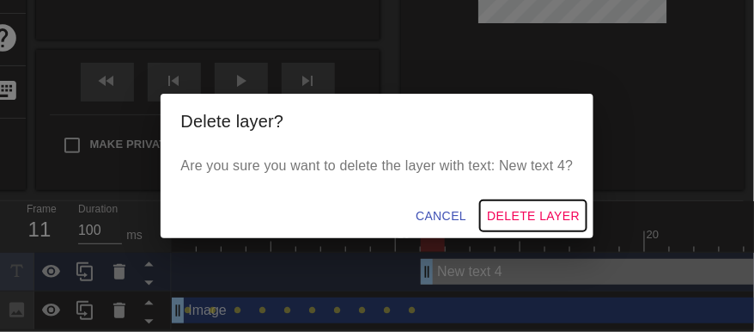
click at [494, 218] on span "Delete Layer" at bounding box center [533, 215] width 93 height 21
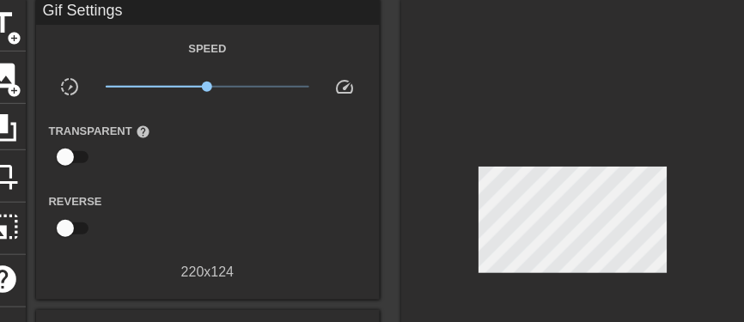
scroll to position [137, 0]
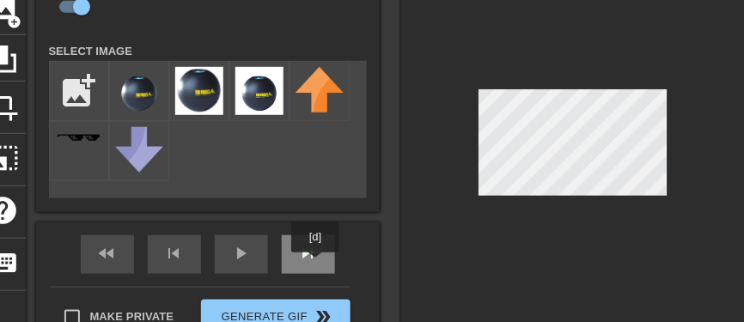
click at [316, 265] on div "skip_next" at bounding box center [308, 254] width 53 height 39
click at [313, 262] on span "skip_next" at bounding box center [308, 253] width 21 height 21
click at [311, 264] on div "skip_next" at bounding box center [308, 254] width 53 height 39
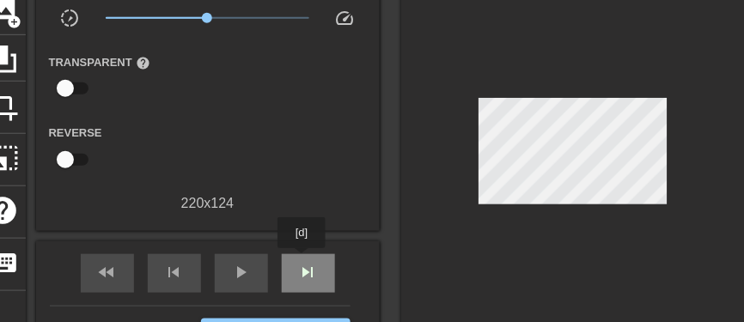
click at [302, 262] on span "skip_next" at bounding box center [308, 272] width 21 height 21
click at [318, 259] on div "skip_next" at bounding box center [308, 273] width 53 height 39
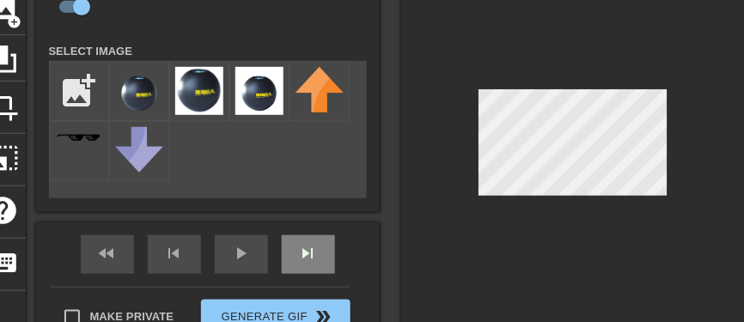
click at [323, 257] on div "skip_next" at bounding box center [308, 254] width 53 height 39
click at [325, 249] on div "fast_rewind skip_previous play_arrow skip_next" at bounding box center [208, 254] width 280 height 64
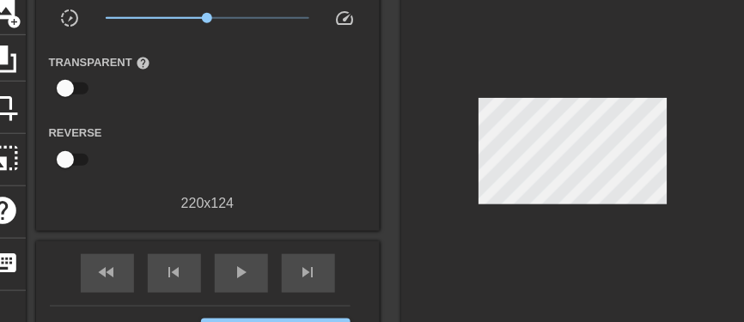
click at [582, 100] on div at bounding box center [573, 155] width 344 height 451
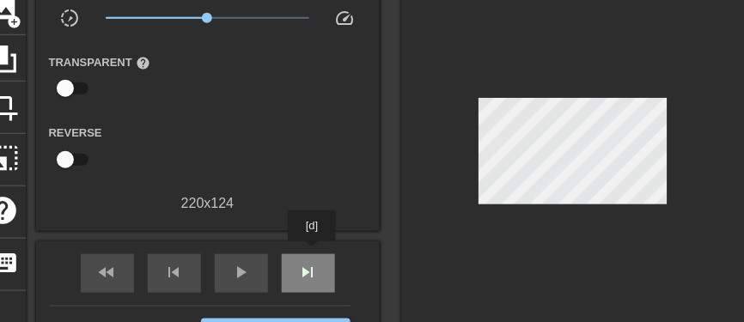
click at [313, 254] on div "skip_next" at bounding box center [308, 273] width 53 height 39
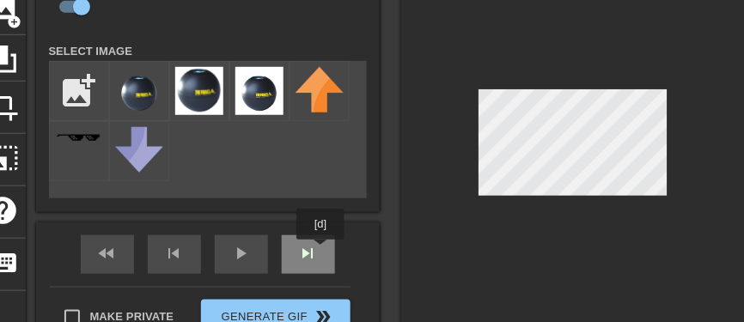
click at [321, 252] on div "fast_rewind skip_previous play_arrow skip_next" at bounding box center [208, 254] width 280 height 64
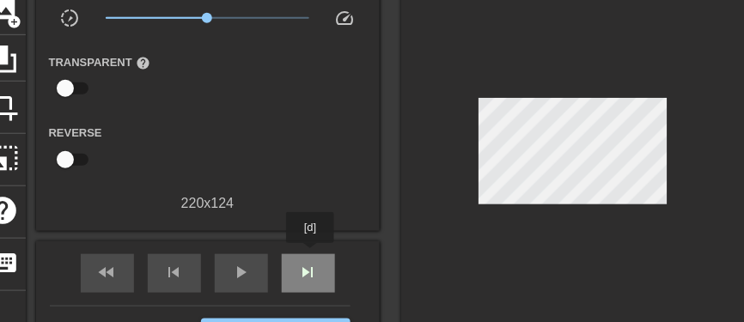
click at [311, 255] on div "skip_next" at bounding box center [308, 273] width 53 height 39
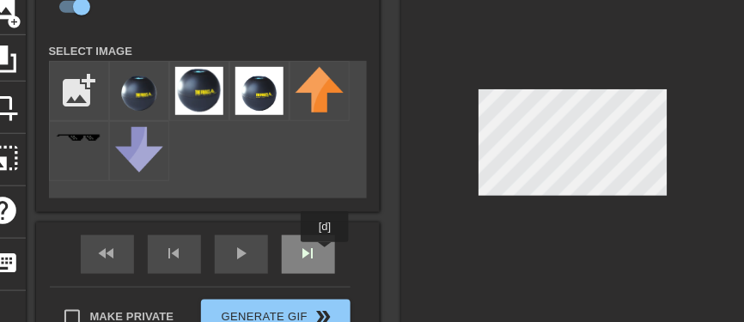
click at [323, 255] on div "skip_next" at bounding box center [308, 254] width 53 height 39
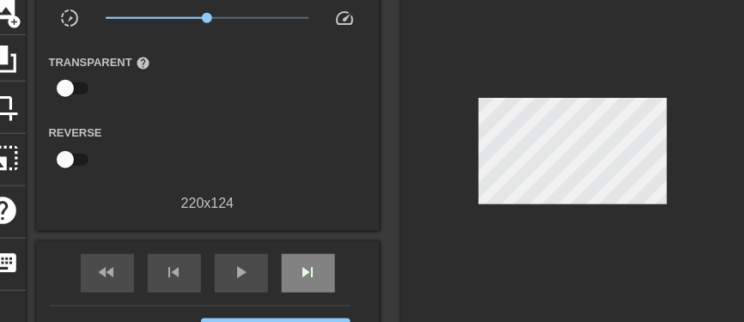
click at [325, 248] on div "fast_rewind skip_previous play_arrow skip_next" at bounding box center [208, 273] width 280 height 64
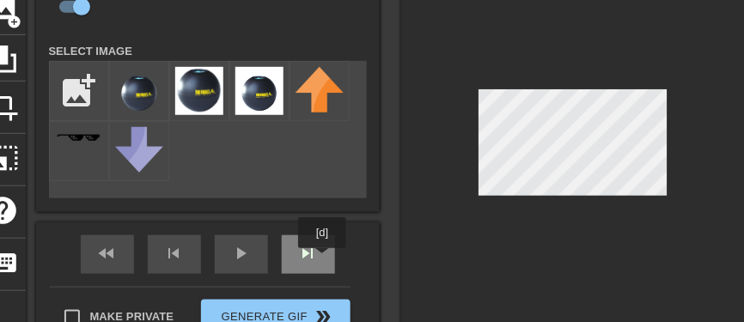
click at [323, 260] on div "skip_next" at bounding box center [308, 254] width 53 height 39
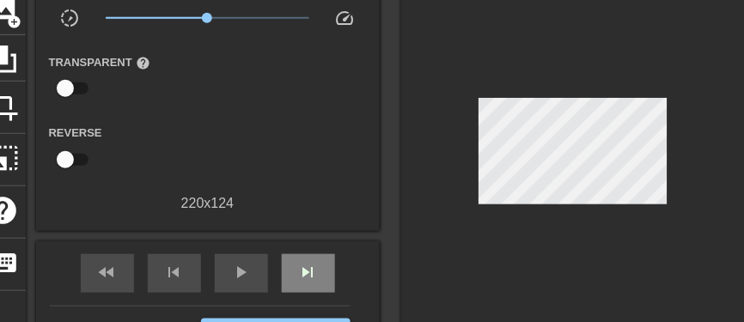
click at [311, 251] on div "fast_rewind skip_previous play_arrow skip_next" at bounding box center [208, 273] width 280 height 64
click at [303, 250] on div "fast_rewind skip_previous play_arrow skip_next" at bounding box center [208, 273] width 280 height 64
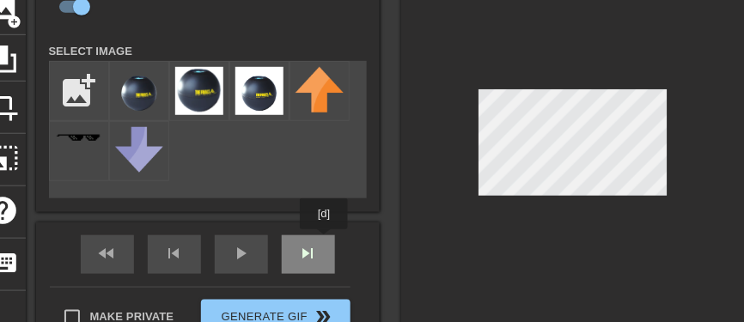
click at [321, 244] on div "fast_rewind skip_previous play_arrow skip_next" at bounding box center [208, 254] width 280 height 64
click at [320, 256] on div "skip_next" at bounding box center [308, 254] width 53 height 39
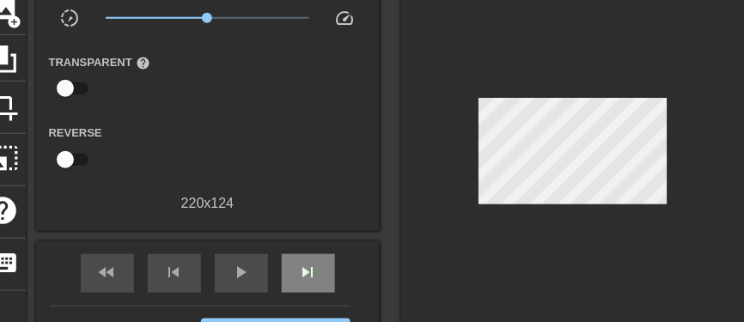
click at [322, 248] on div "fast_rewind skip_previous play_arrow skip_next" at bounding box center [208, 273] width 280 height 64
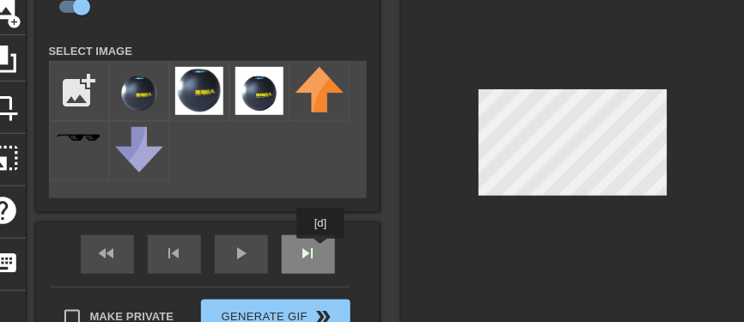
click at [320, 251] on div "fast_rewind skip_previous play_arrow skip_next" at bounding box center [208, 254] width 280 height 64
click at [320, 253] on div "skip_next" at bounding box center [308, 254] width 53 height 39
click at [324, 247] on div "fast_rewind skip_previous play_arrow skip_next" at bounding box center [208, 254] width 280 height 64
click at [307, 252] on div "fast_rewind skip_previous play_arrow skip_next" at bounding box center [208, 254] width 280 height 64
click at [321, 248] on div "fast_rewind skip_previous play_arrow skip_next" at bounding box center [208, 254] width 280 height 64
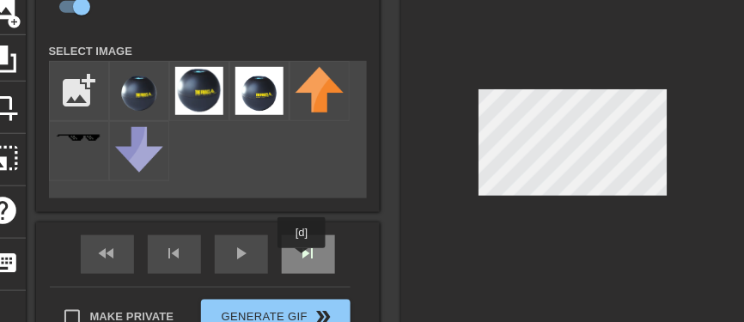
click at [307, 259] on div "skip_next" at bounding box center [308, 254] width 53 height 39
click at [325, 246] on div "fast_rewind skip_previous play_arrow skip_next" at bounding box center [208, 254] width 280 height 64
click at [317, 253] on div "fast_rewind skip_previous play_arrow skip_next" at bounding box center [208, 254] width 280 height 64
click at [303, 247] on div "fast_rewind skip_previous play_arrow skip_next" at bounding box center [208, 254] width 280 height 64
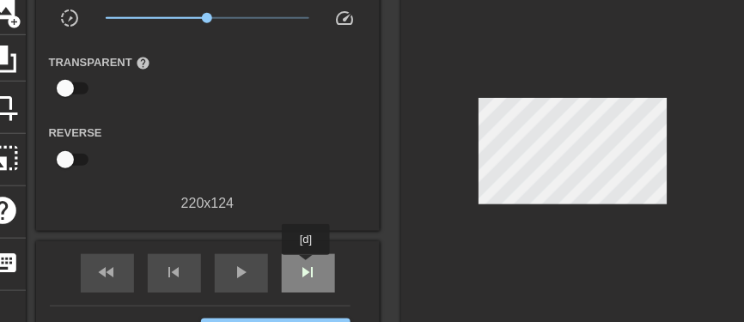
click at [307, 267] on div "skip_next" at bounding box center [308, 273] width 53 height 39
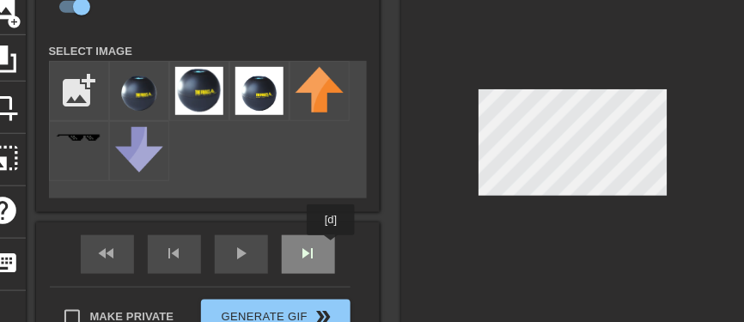
click at [331, 248] on div "fast_rewind skip_previous play_arrow skip_next" at bounding box center [208, 254] width 280 height 64
click at [325, 253] on div "skip_next" at bounding box center [308, 254] width 53 height 39
click at [329, 249] on div "fast_rewind skip_previous play_arrow skip_next" at bounding box center [208, 254] width 280 height 64
click at [314, 249] on div "fast_rewind skip_previous play_arrow skip_next" at bounding box center [208, 254] width 280 height 64
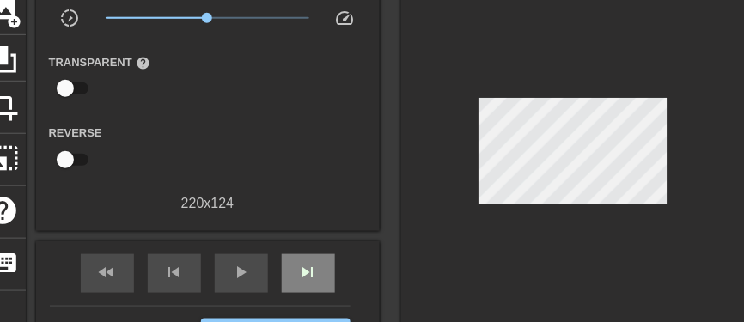
click at [317, 252] on div "fast_rewind skip_previous play_arrow skip_next" at bounding box center [208, 273] width 280 height 64
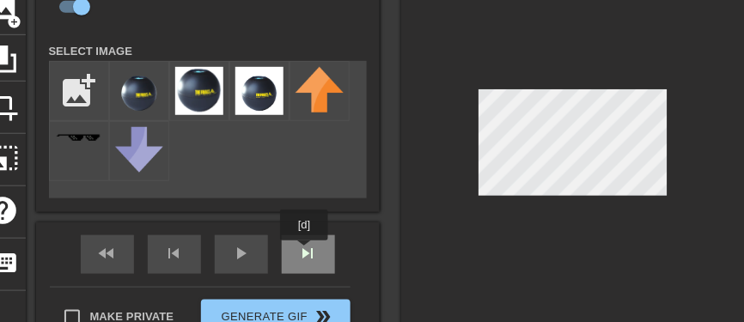
click at [305, 253] on div "skip_next" at bounding box center [308, 254] width 53 height 39
click at [320, 251] on div "fast_rewind skip_previous play_arrow skip_next" at bounding box center [208, 254] width 280 height 64
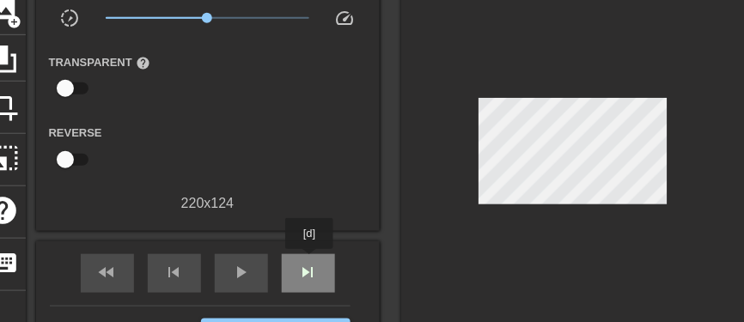
drag, startPoint x: 310, startPoint y: 261, endPoint x: 323, endPoint y: 262, distance: 12.9
click at [310, 262] on span "skip_next" at bounding box center [308, 272] width 21 height 21
click at [317, 248] on div "fast_rewind skip_previous play_arrow skip_next" at bounding box center [208, 273] width 280 height 64
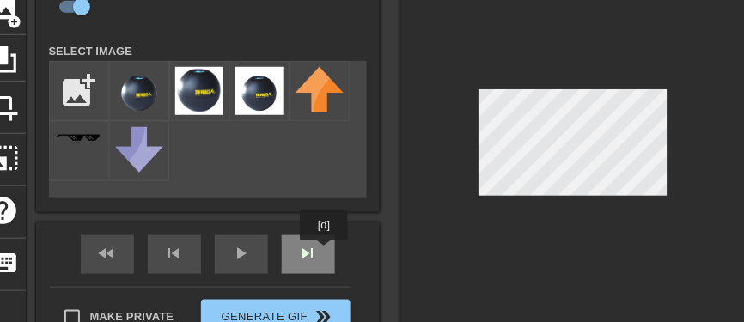
click at [325, 253] on div "skip_next" at bounding box center [308, 254] width 53 height 39
click at [293, 253] on div "skip_next" at bounding box center [308, 254] width 53 height 39
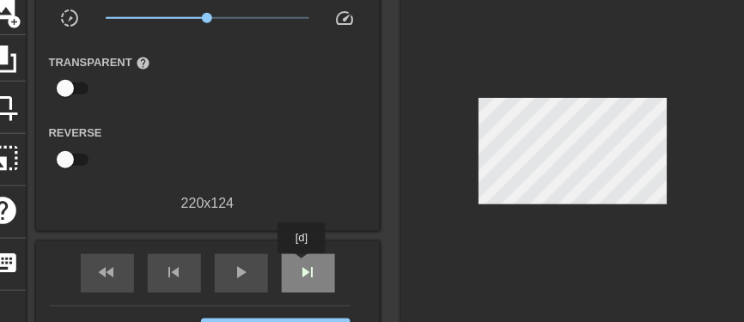
click at [303, 265] on div "skip_next" at bounding box center [308, 273] width 53 height 39
click at [290, 265] on div "skip_next" at bounding box center [308, 273] width 53 height 39
click at [299, 252] on div "fast_rewind skip_previous play_arrow skip_next" at bounding box center [208, 273] width 280 height 64
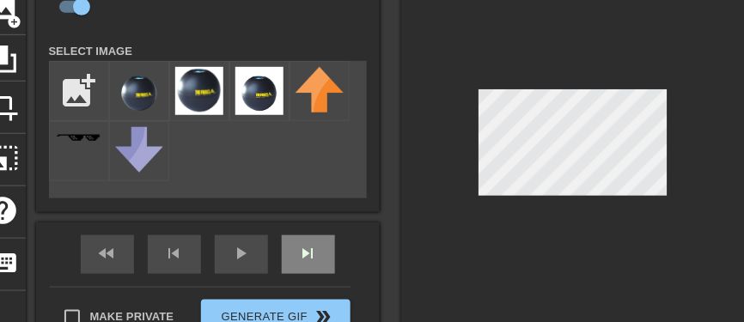
click at [306, 251] on div "fast_rewind skip_previous play_arrow skip_next" at bounding box center [208, 254] width 280 height 64
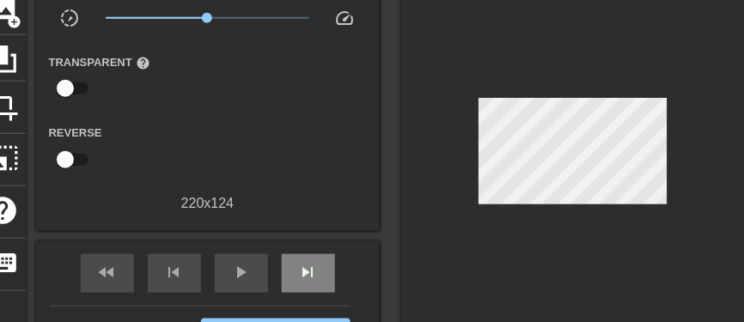
click at [309, 247] on div "fast_rewind skip_previous play_arrow skip_next" at bounding box center [208, 273] width 280 height 64
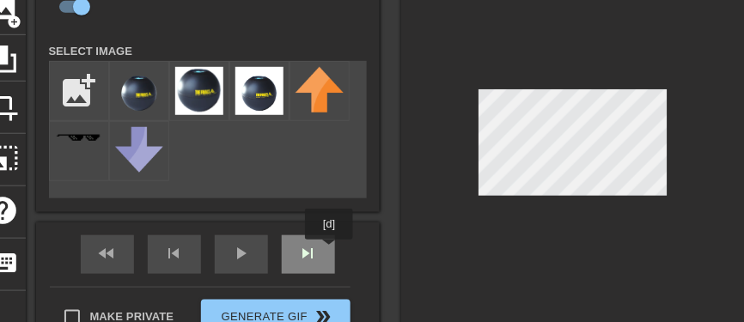
click at [325, 253] on div "skip_next" at bounding box center [308, 254] width 53 height 39
click at [310, 248] on div "fast_rewind skip_previous play_arrow skip_next" at bounding box center [208, 254] width 280 height 64
click at [316, 251] on div "fast_rewind skip_previous play_arrow skip_next" at bounding box center [208, 254] width 280 height 64
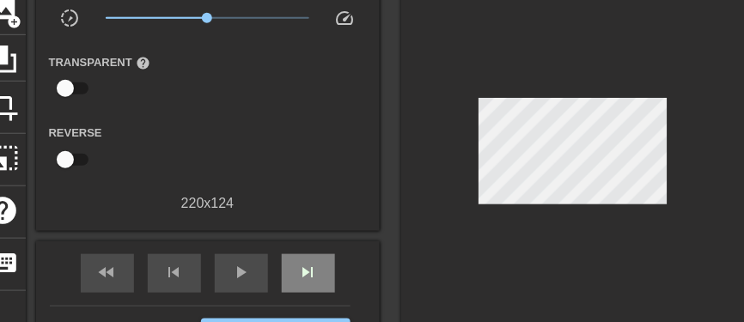
click at [303, 247] on div "fast_rewind skip_previous play_arrow skip_next" at bounding box center [208, 273] width 280 height 64
click at [318, 265] on span "skip_next" at bounding box center [308, 272] width 21 height 21
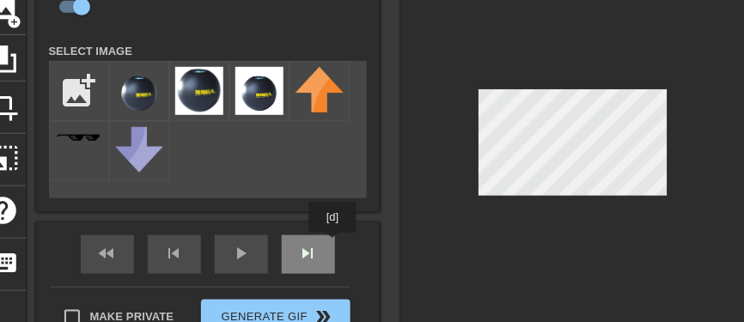
click at [326, 245] on div "fast_rewind skip_previous play_arrow skip_next" at bounding box center [208, 254] width 280 height 64
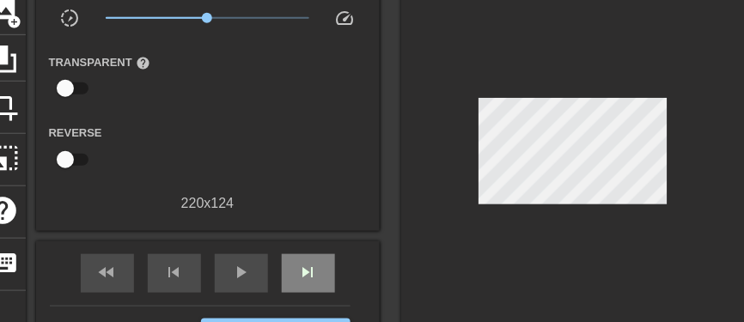
click at [325, 251] on div "fast_rewind skip_previous play_arrow skip_next" at bounding box center [208, 273] width 280 height 64
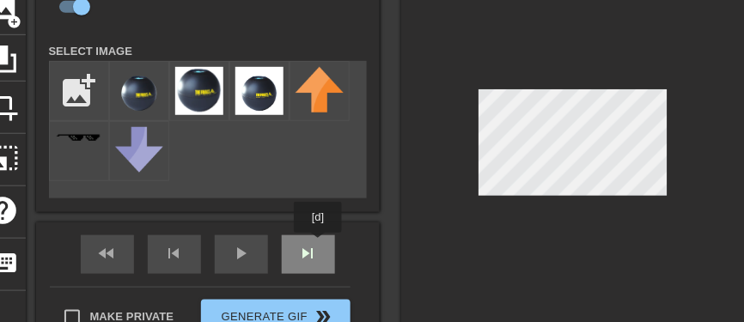
click at [319, 246] on div "fast_rewind skip_previous play_arrow skip_next" at bounding box center [208, 254] width 280 height 64
click at [328, 242] on div "fast_rewind skip_previous play_arrow skip_next" at bounding box center [208, 254] width 280 height 64
click at [326, 246] on div "fast_rewind skip_previous play_arrow skip_next" at bounding box center [208, 254] width 280 height 64
click at [324, 243] on div "fast_rewind skip_previous play_arrow skip_next" at bounding box center [208, 254] width 280 height 64
click at [319, 256] on div "skip_next" at bounding box center [308, 254] width 53 height 39
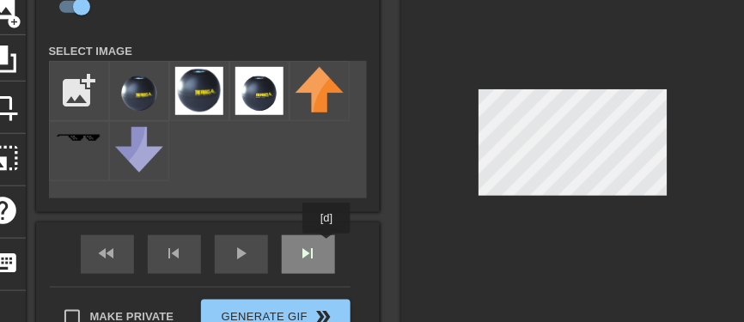
click at [326, 246] on div "fast_rewind skip_previous play_arrow skip_next" at bounding box center [208, 254] width 280 height 64
click at [297, 247] on div "fast_rewind skip_previous play_arrow skip_next" at bounding box center [208, 254] width 280 height 64
click at [316, 253] on div "skip_next" at bounding box center [308, 254] width 53 height 39
click at [327, 253] on div "skip_next" at bounding box center [308, 254] width 53 height 39
click at [316, 256] on div "skip_next" at bounding box center [308, 254] width 53 height 39
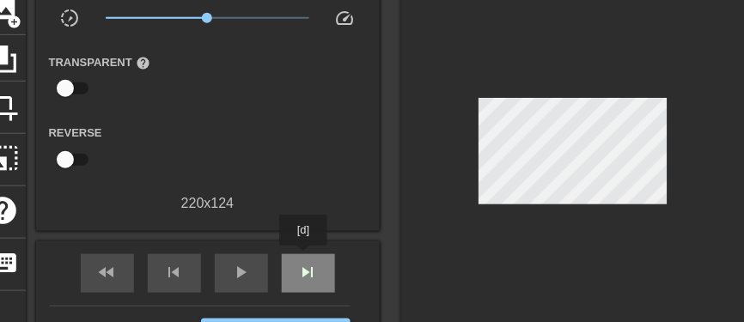
click at [304, 258] on div "skip_next" at bounding box center [308, 273] width 53 height 39
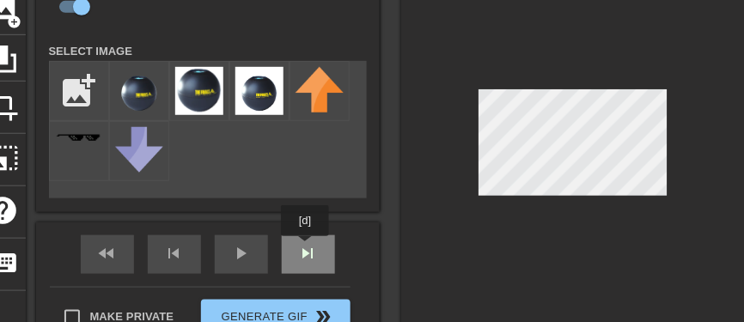
click at [306, 249] on div "fast_rewind skip_previous play_arrow skip_next" at bounding box center [208, 254] width 280 height 64
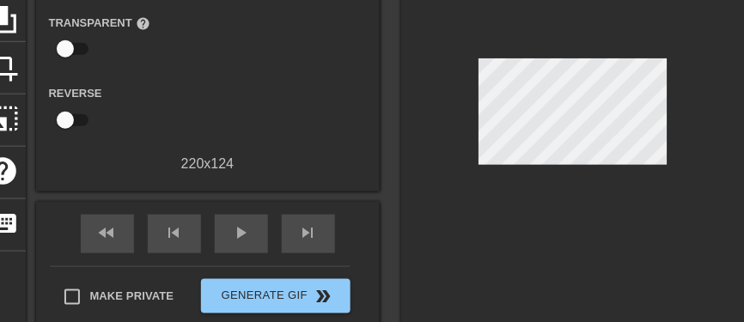
scroll to position [206, 0]
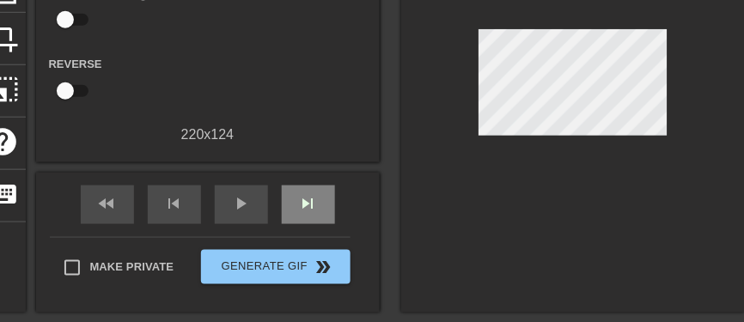
click at [321, 205] on div "skip_next" at bounding box center [308, 205] width 53 height 39
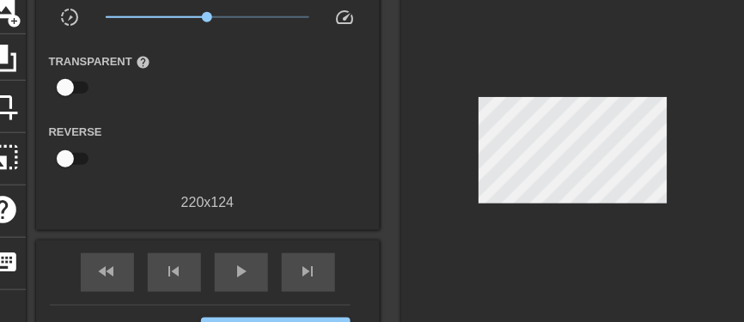
scroll to position [69, 0]
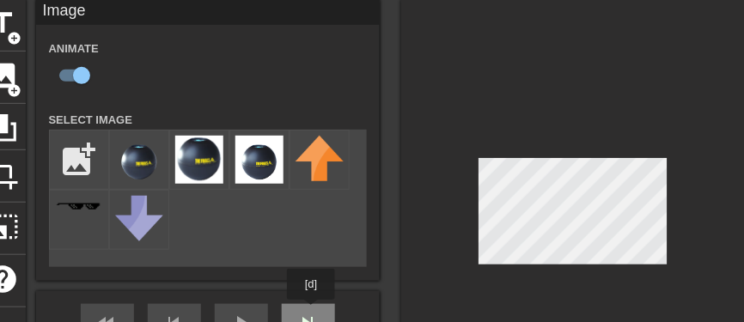
click at [312, 312] on div "fast_rewind skip_previous play_arrow skip_next" at bounding box center [208, 323] width 280 height 64
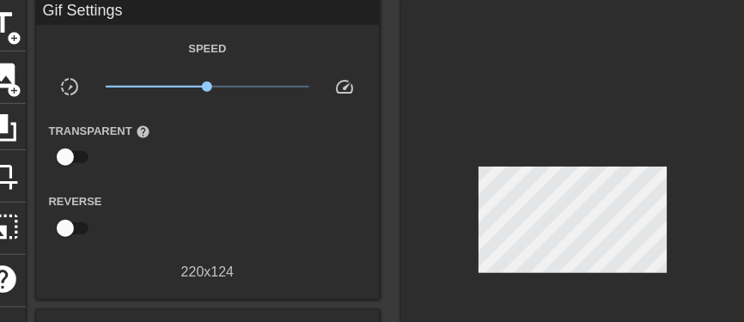
click at [303, 305] on div "Gif Settings Speed slow_motion_video x1.00 speed Transparent help Reverse 220 x…" at bounding box center [208, 224] width 344 height 451
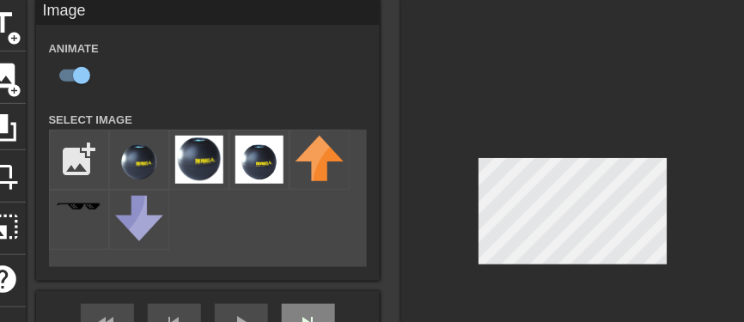
click at [319, 310] on div "fast_rewind skip_previous play_arrow skip_next" at bounding box center [208, 323] width 280 height 64
click at [320, 307] on div "Image Animate Select Image add_photo_alternate fast_rewind skip_previous play_a…" at bounding box center [208, 215] width 344 height 432
click at [321, 313] on div "fast_rewind skip_previous play_arrow skip_next" at bounding box center [208, 323] width 280 height 64
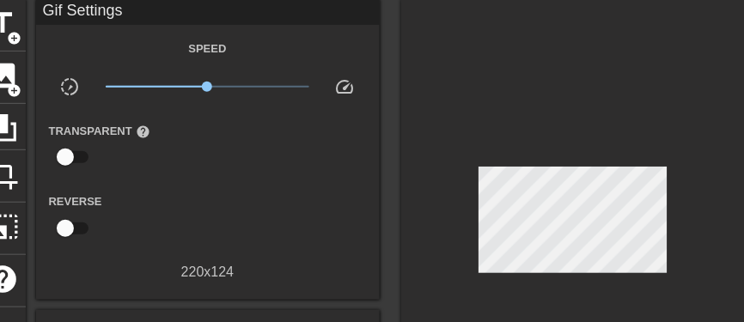
scroll to position [137, 0]
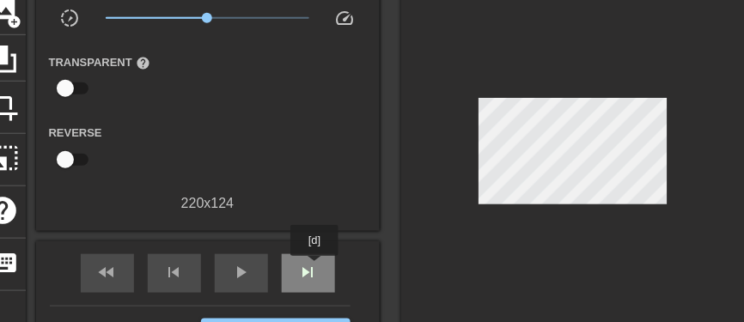
click at [315, 268] on span "skip_next" at bounding box center [308, 272] width 21 height 21
click at [305, 262] on span "skip_next" at bounding box center [308, 272] width 21 height 21
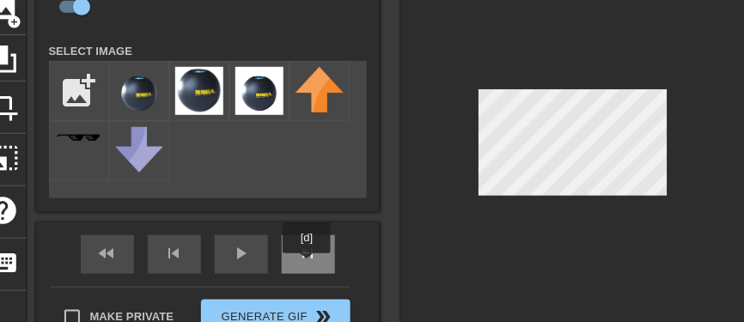
click at [307, 264] on div "skip_next" at bounding box center [308, 254] width 53 height 39
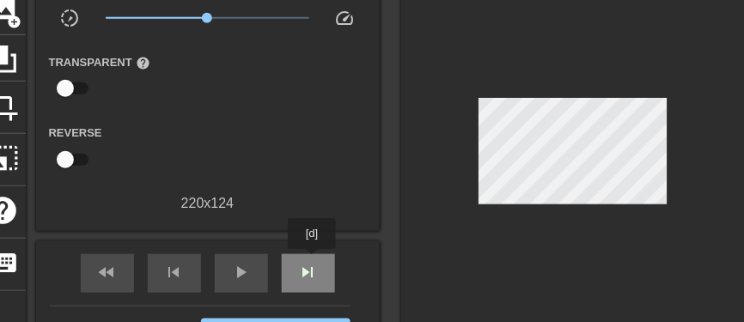
click at [313, 262] on span "skip_next" at bounding box center [308, 272] width 21 height 21
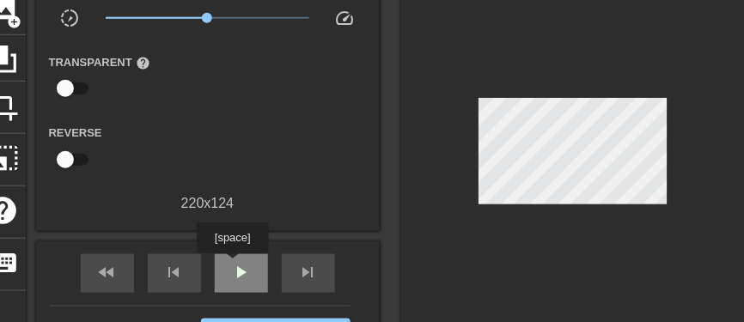
click at [232, 265] on span "play_arrow" at bounding box center [241, 272] width 21 height 21
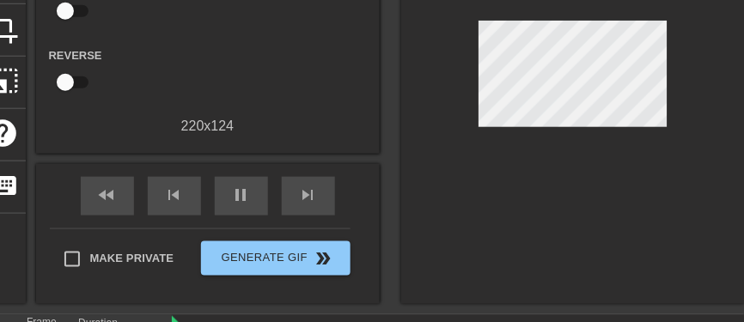
scroll to position [300, 0]
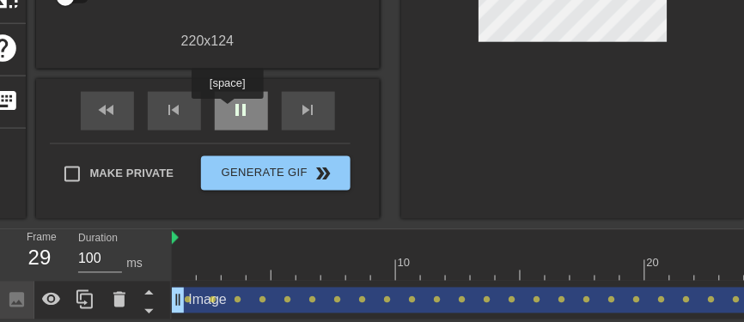
click at [234, 113] on span "pause" at bounding box center [241, 110] width 21 height 21
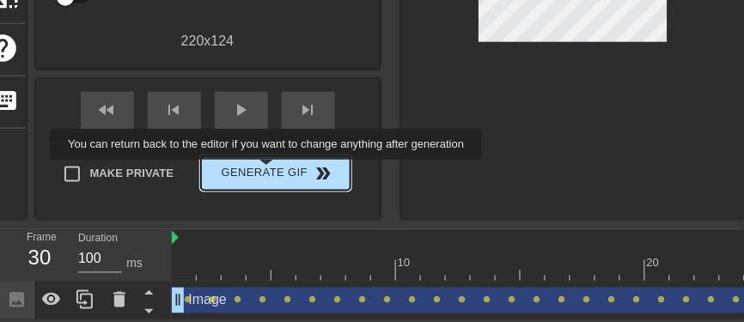
click at [268, 172] on span "Generate Gif double_arrow" at bounding box center [275, 173] width 135 height 21
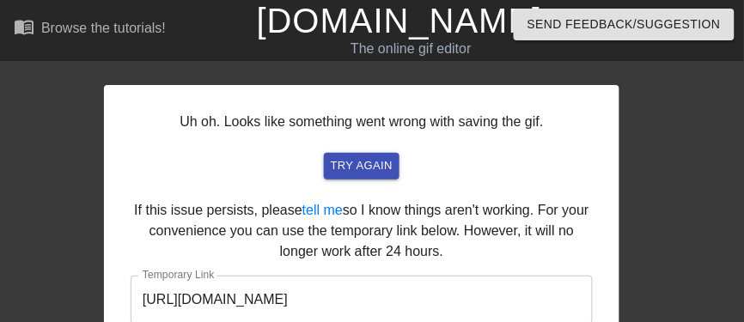
scroll to position [86, 0]
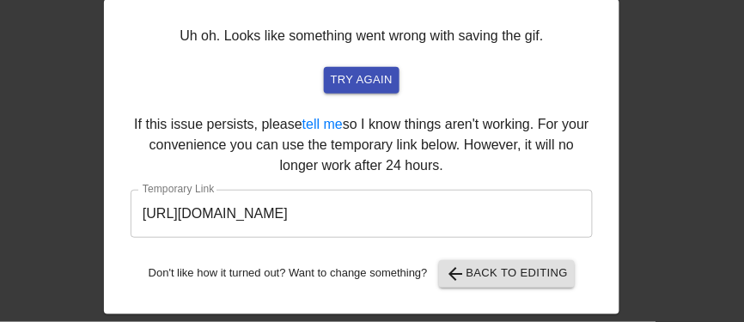
click at [426, 215] on input "[URL][DOMAIN_NAME]" at bounding box center [362, 214] width 462 height 48
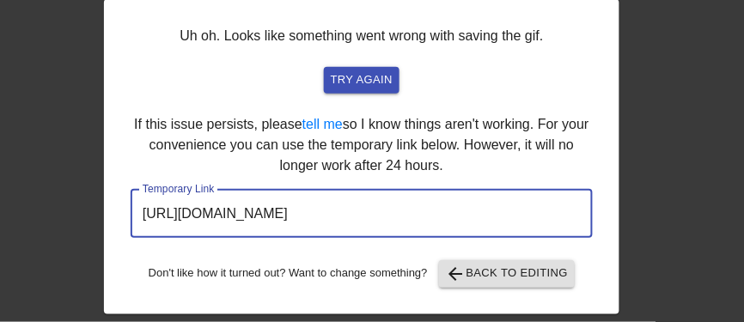
click at [426, 215] on input "[URL][DOMAIN_NAME]" at bounding box center [362, 214] width 462 height 48
